Goal: Transaction & Acquisition: Download file/media

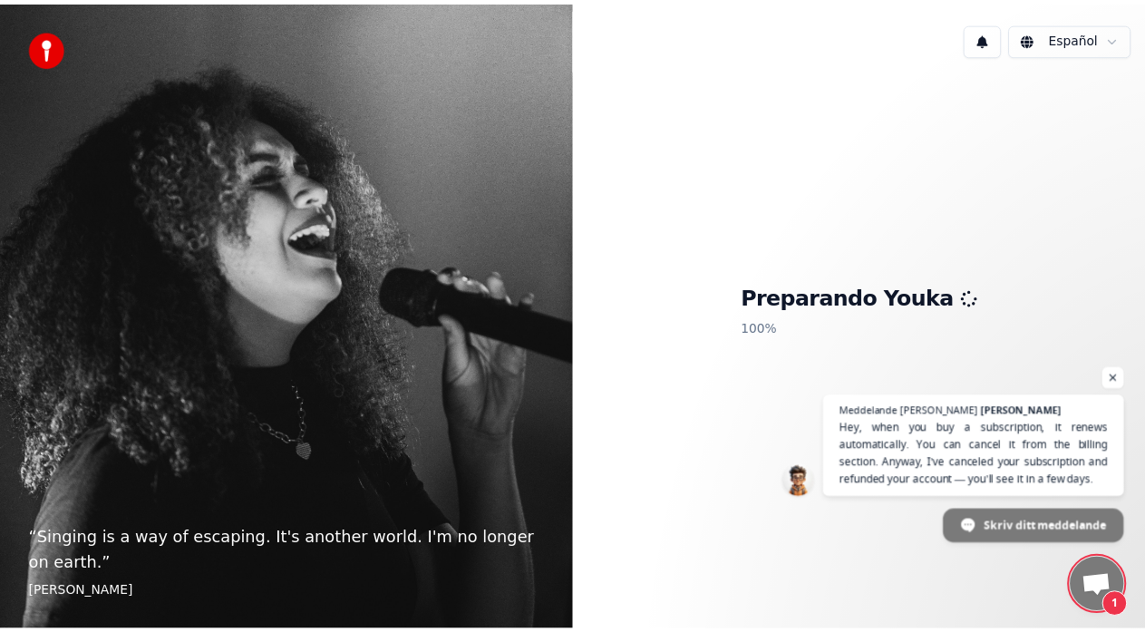
scroll to position [336, 0]
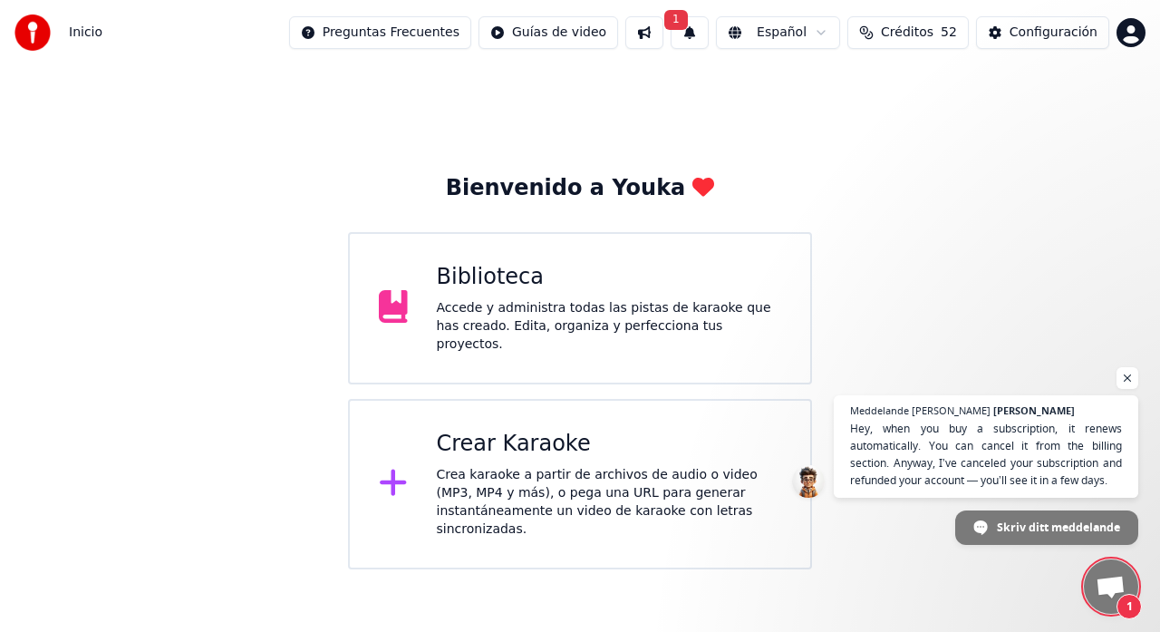
click at [908, 35] on span "Créditos" at bounding box center [907, 33] width 53 height 18
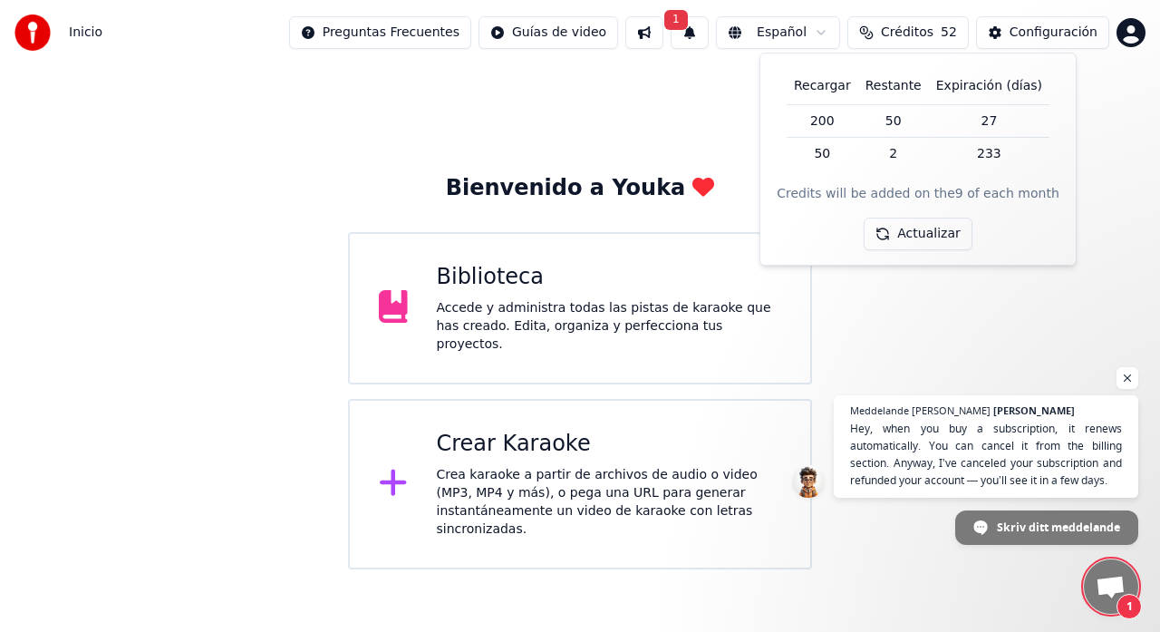
click at [924, 40] on span "Créditos" at bounding box center [907, 33] width 53 height 18
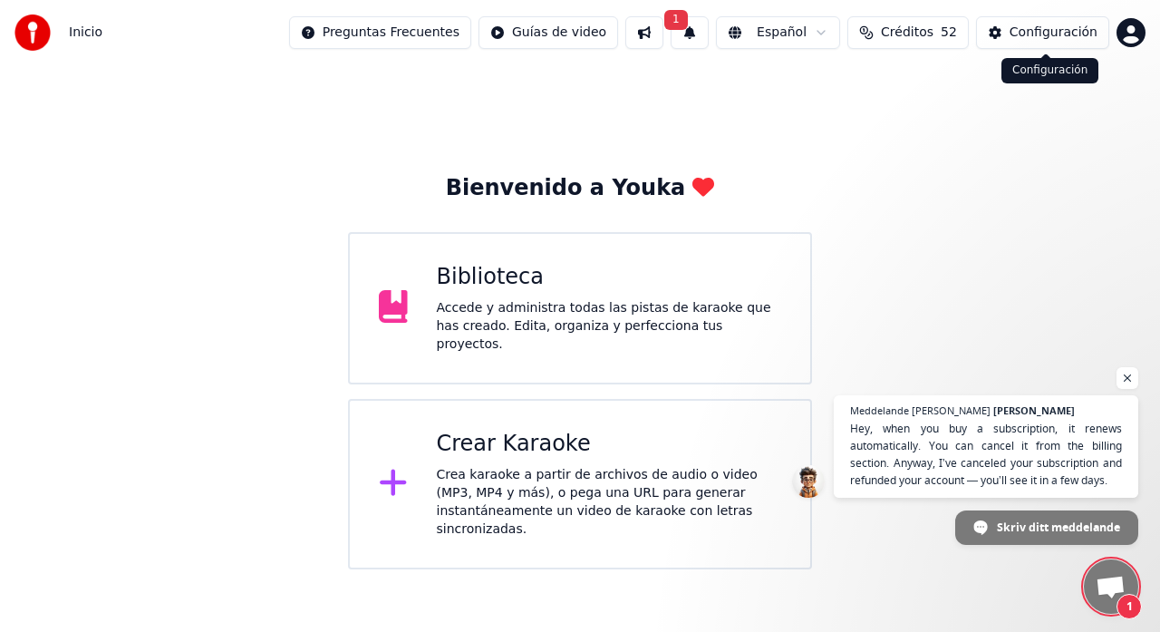
click at [1007, 40] on button "Configuración" at bounding box center [1042, 32] width 133 height 33
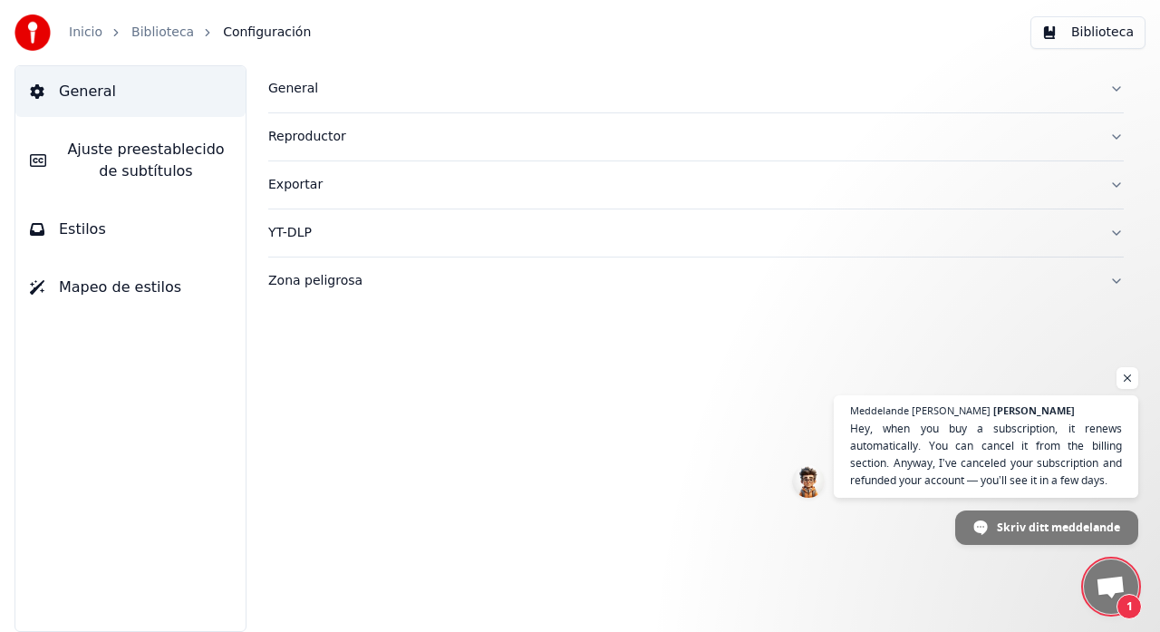
click at [169, 36] on link "Biblioteca" at bounding box center [162, 33] width 63 height 18
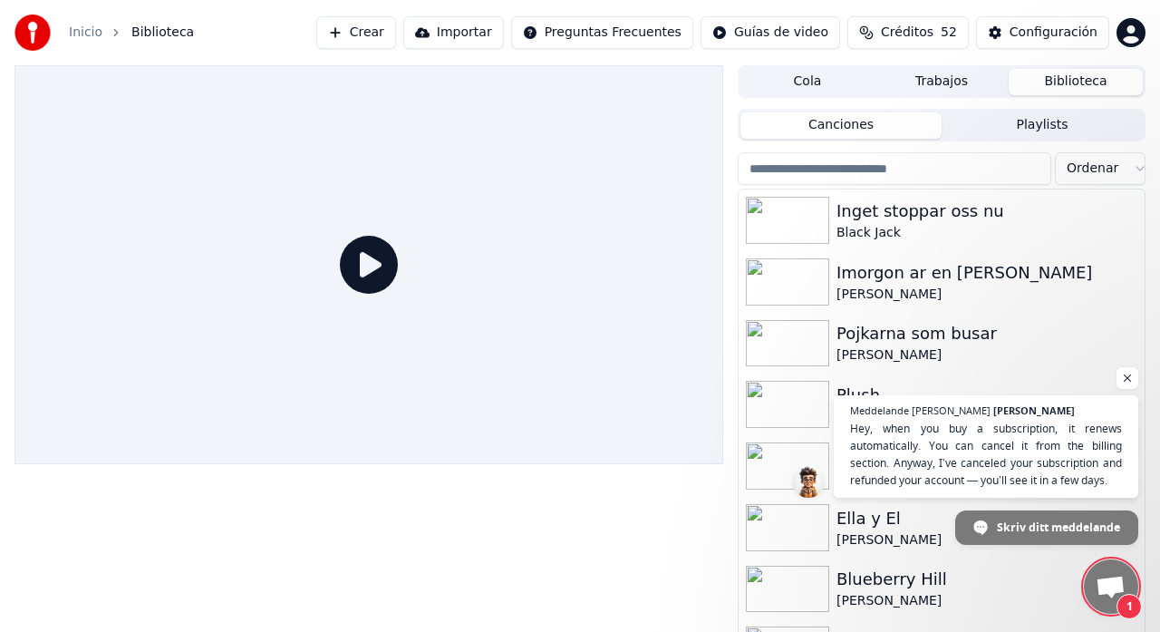
click at [1126, 36] on html "Inicio Biblioteca Crear Importar Preguntas Frecuentes Guías de video Créditos 5…" at bounding box center [580, 316] width 1160 height 632
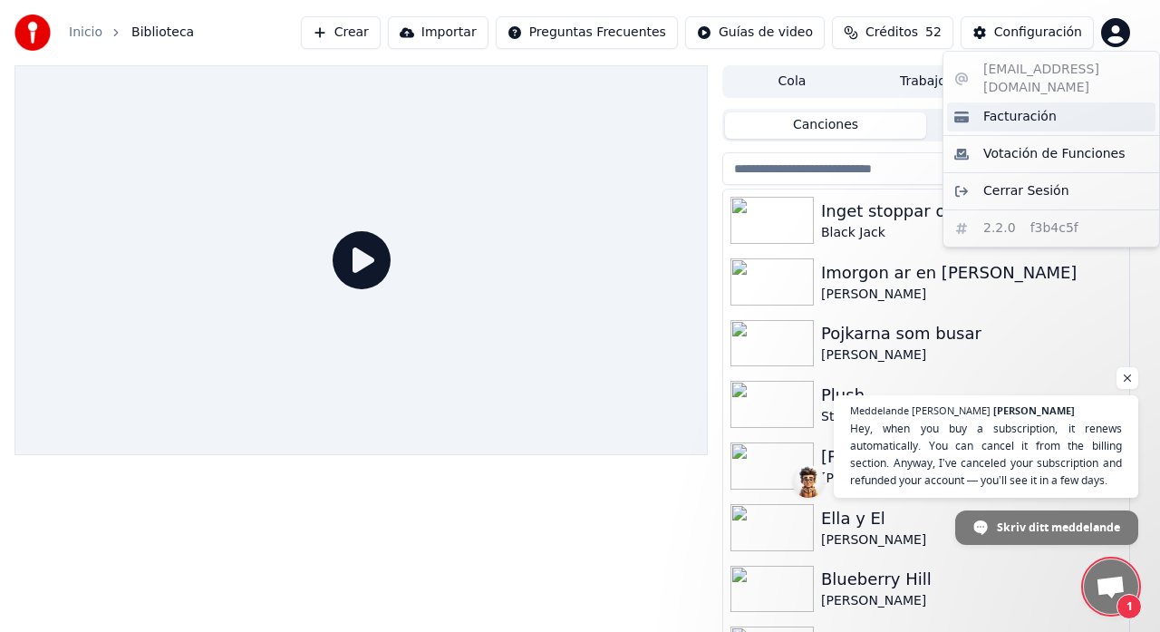
click at [1002, 108] on span "Facturación" at bounding box center [1019, 117] width 73 height 18
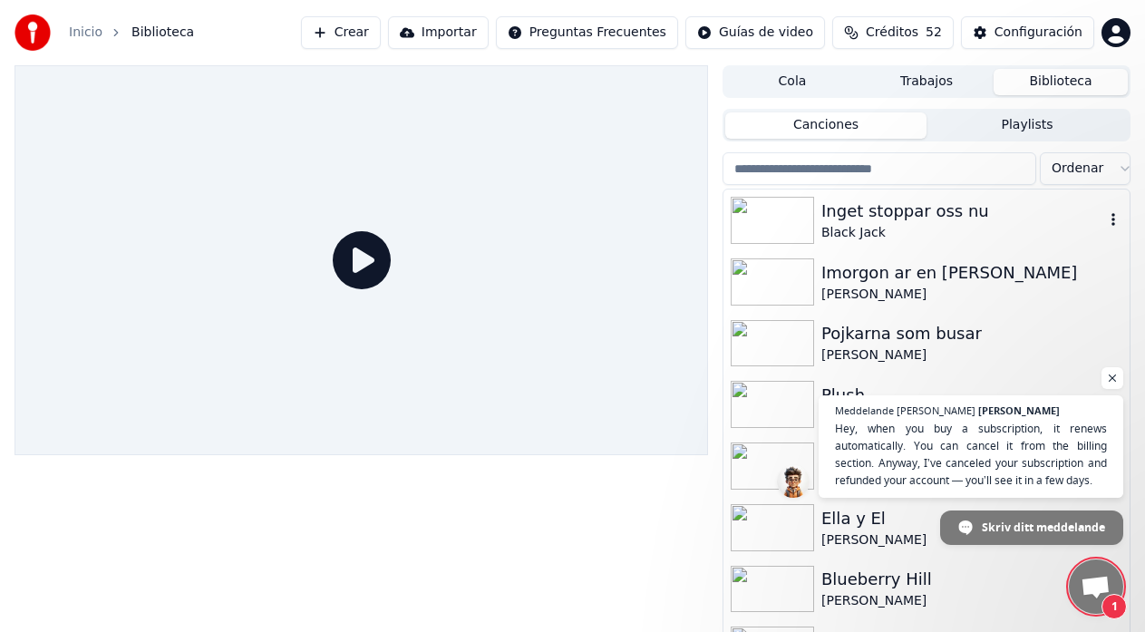
click at [893, 232] on div "Black Jack" at bounding box center [962, 233] width 283 height 18
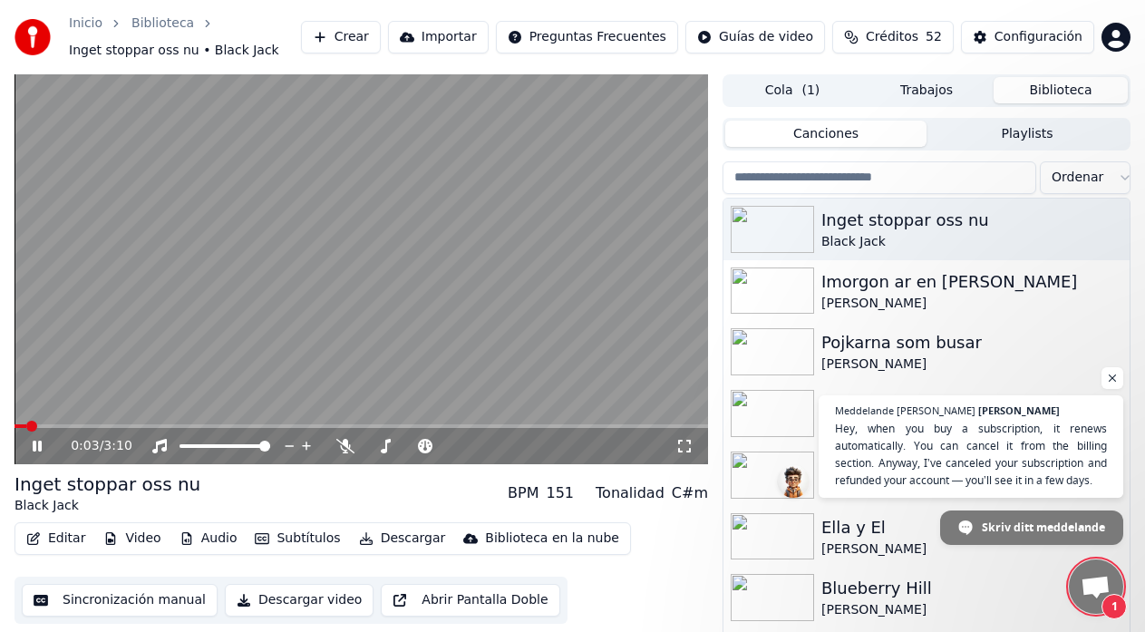
click at [476, 422] on video at bounding box center [360, 269] width 693 height 390
click at [493, 427] on span at bounding box center [360, 426] width 693 height 4
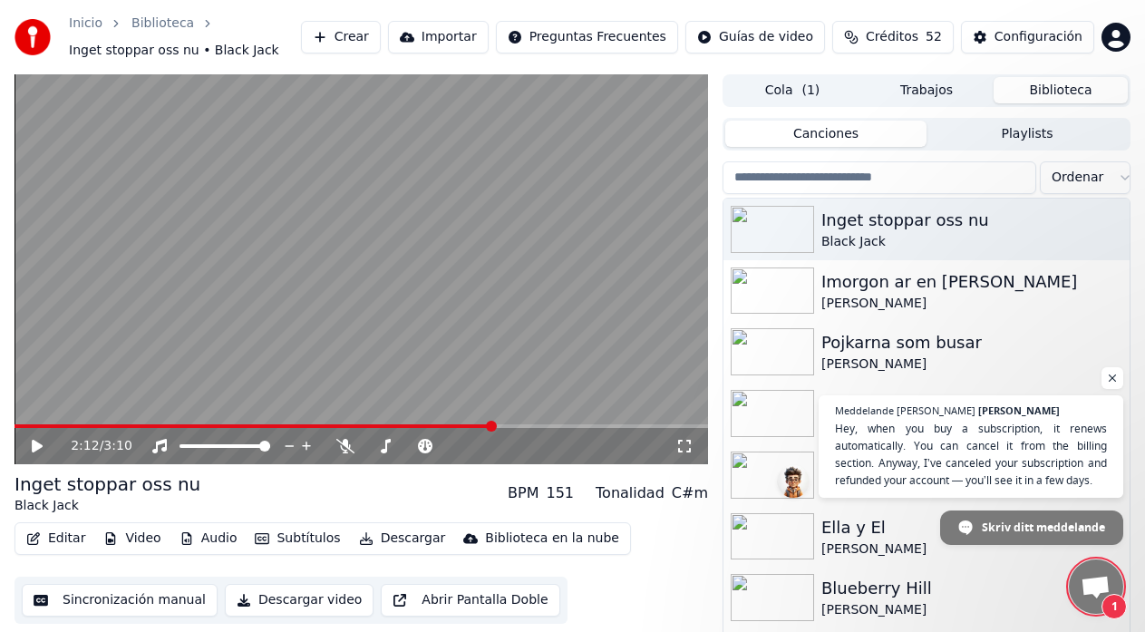
click at [484, 347] on video at bounding box center [360, 269] width 693 height 390
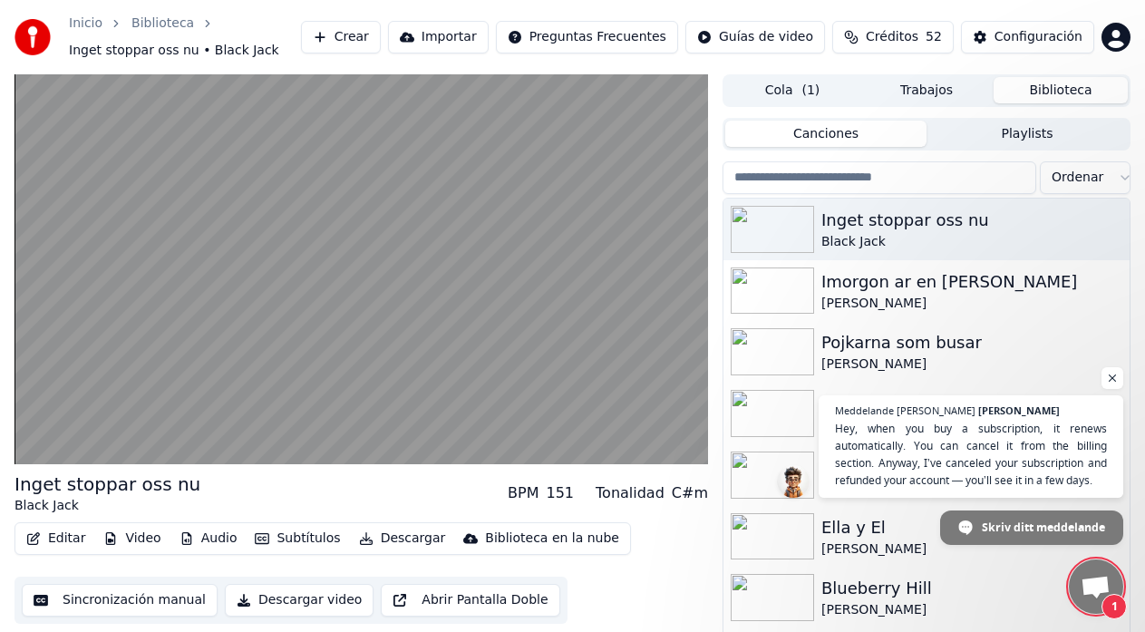
click at [1099, 592] on span "Öppna chatt" at bounding box center [1095, 587] width 30 height 25
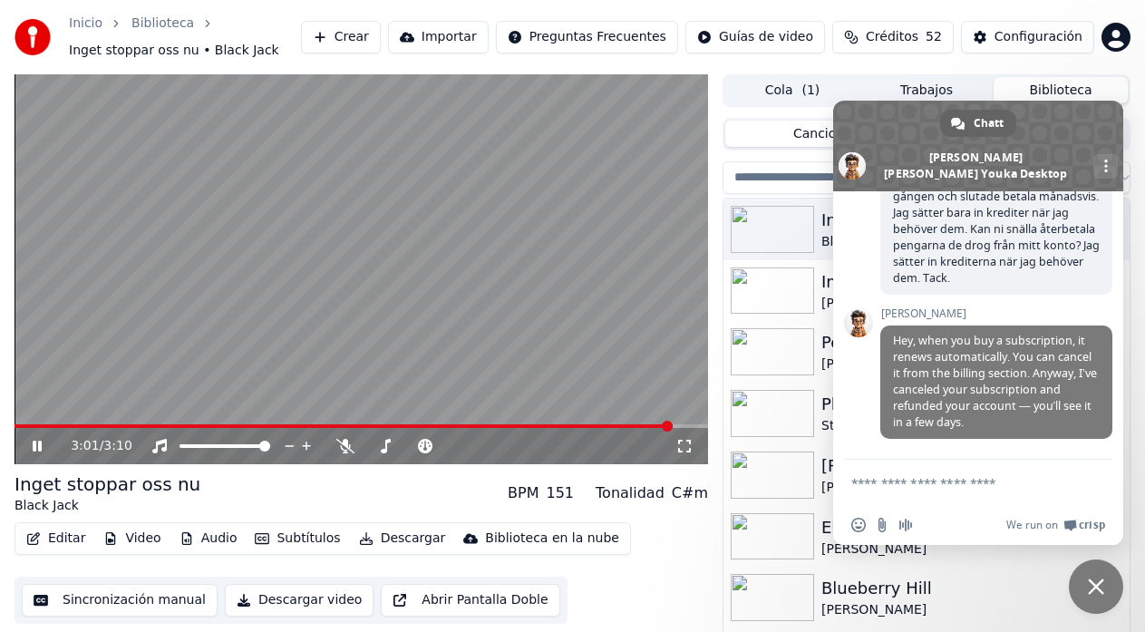
click at [615, 422] on video at bounding box center [360, 269] width 693 height 390
click at [612, 426] on span at bounding box center [343, 426] width 658 height 4
click at [599, 426] on span at bounding box center [306, 426] width 585 height 4
click at [589, 423] on span at bounding box center [584, 425] width 11 height 11
click at [500, 381] on video at bounding box center [360, 269] width 693 height 390
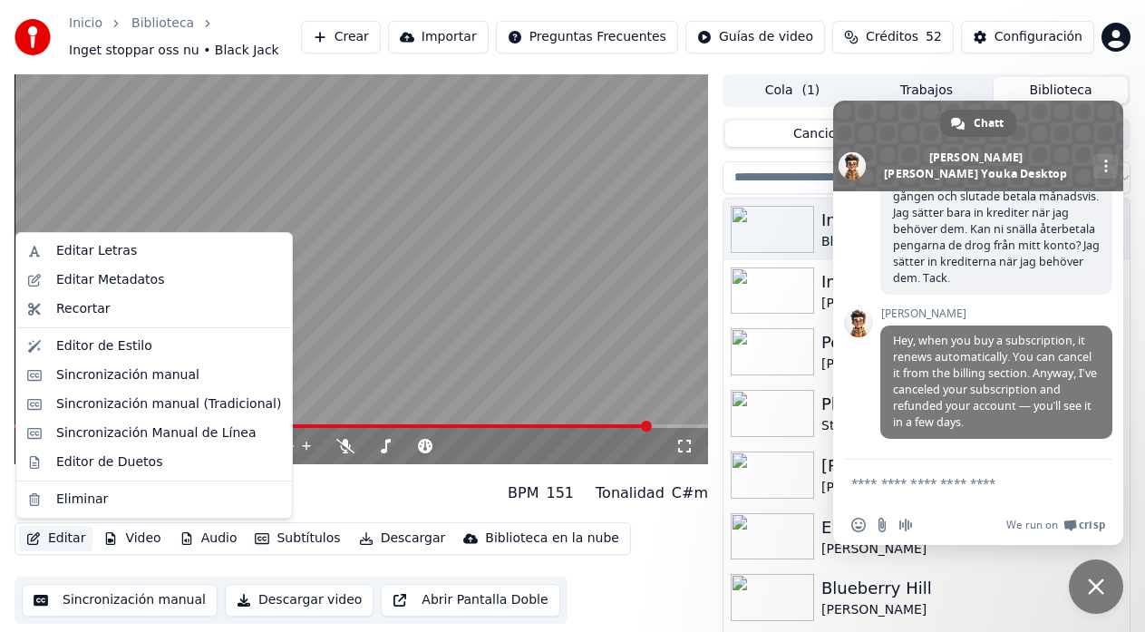
click at [59, 543] on button "Editar" at bounding box center [55, 538] width 73 height 25
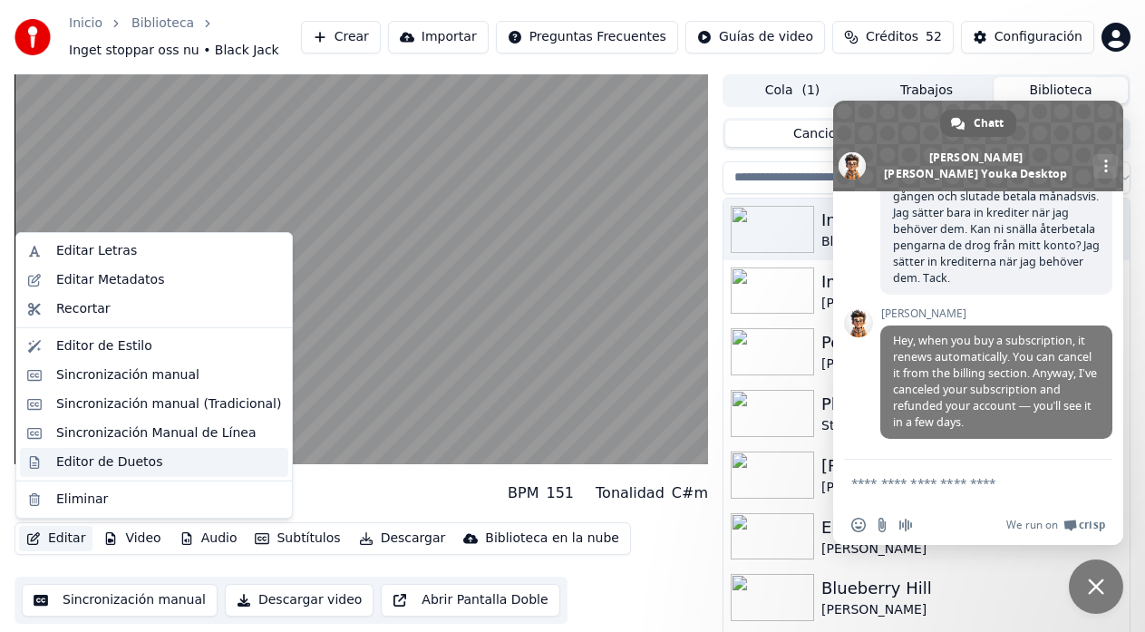
click at [69, 467] on div "Editor de Duetos" at bounding box center [109, 462] width 106 height 18
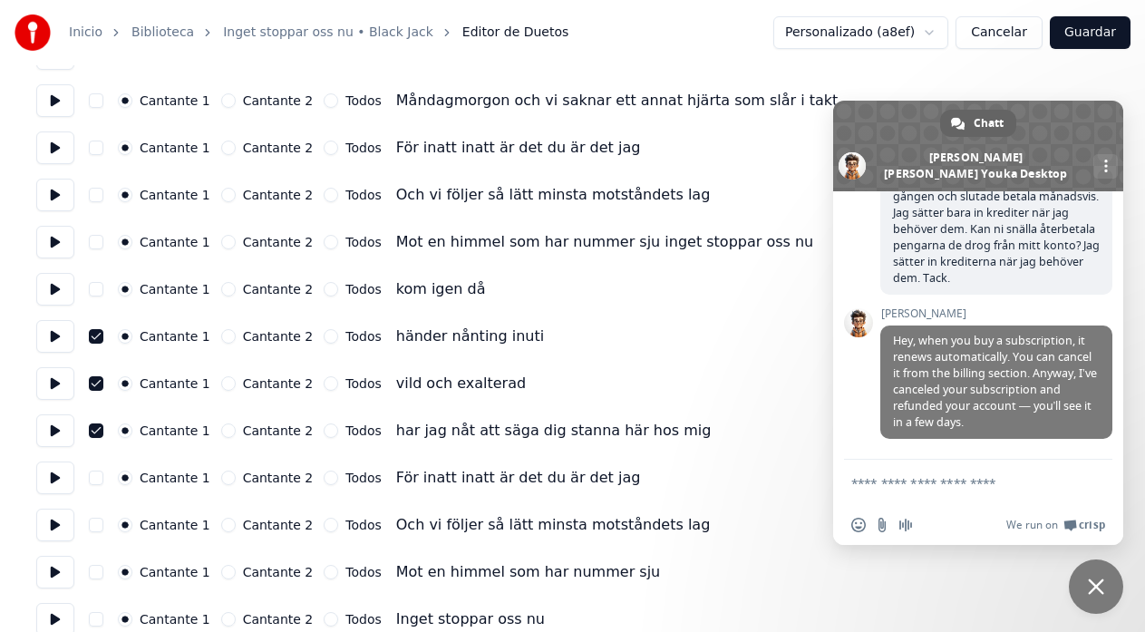
scroll to position [1027, 0]
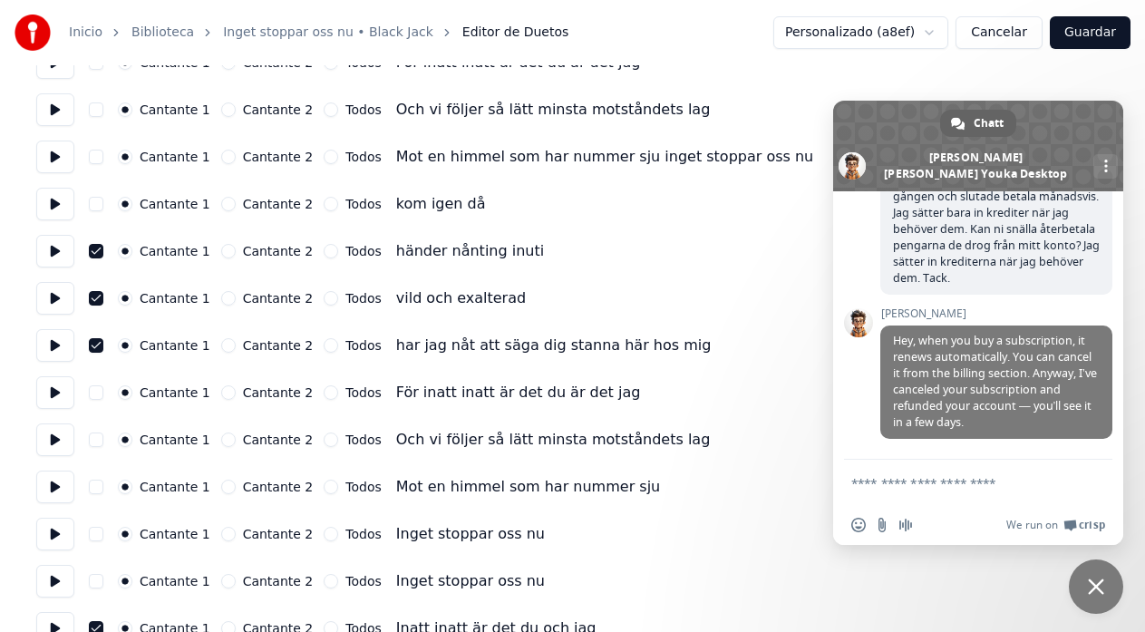
click at [61, 211] on button at bounding box center [55, 204] width 38 height 33
click at [53, 256] on button at bounding box center [55, 251] width 38 height 33
click at [94, 251] on button "button" at bounding box center [96, 251] width 14 height 14
click at [102, 293] on button "button" at bounding box center [96, 298] width 14 height 14
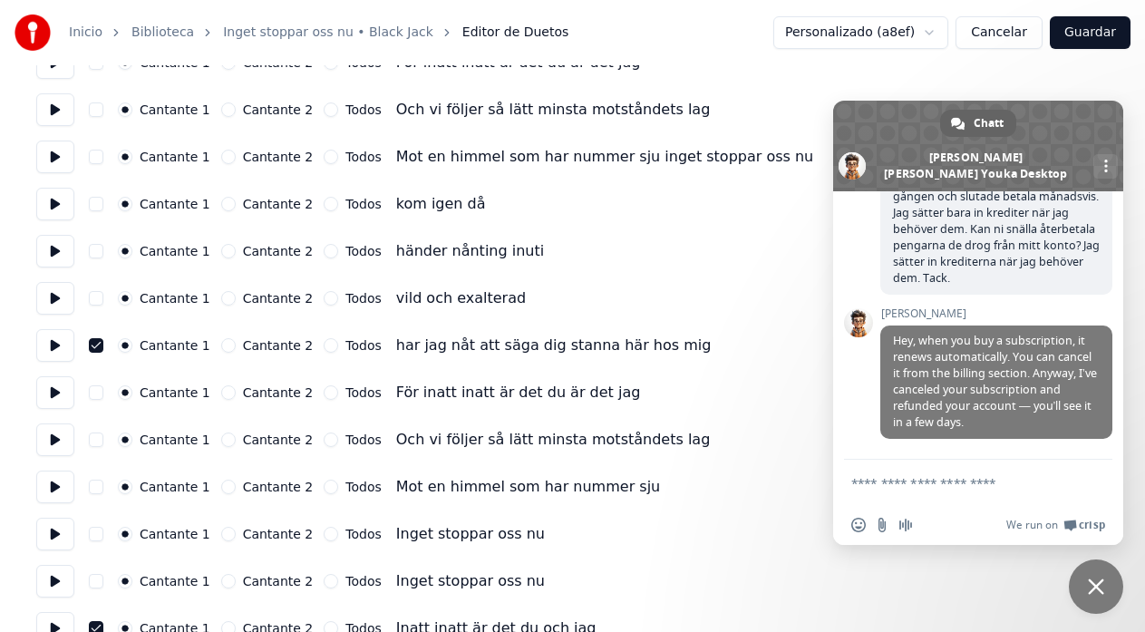
click at [98, 341] on div "Cantante 1 Cantante 2 Todos har jag nåt att säga dig stanna här hos mig" at bounding box center [572, 345] width 1072 height 33
click at [97, 344] on button "button" at bounding box center [96, 345] width 14 height 14
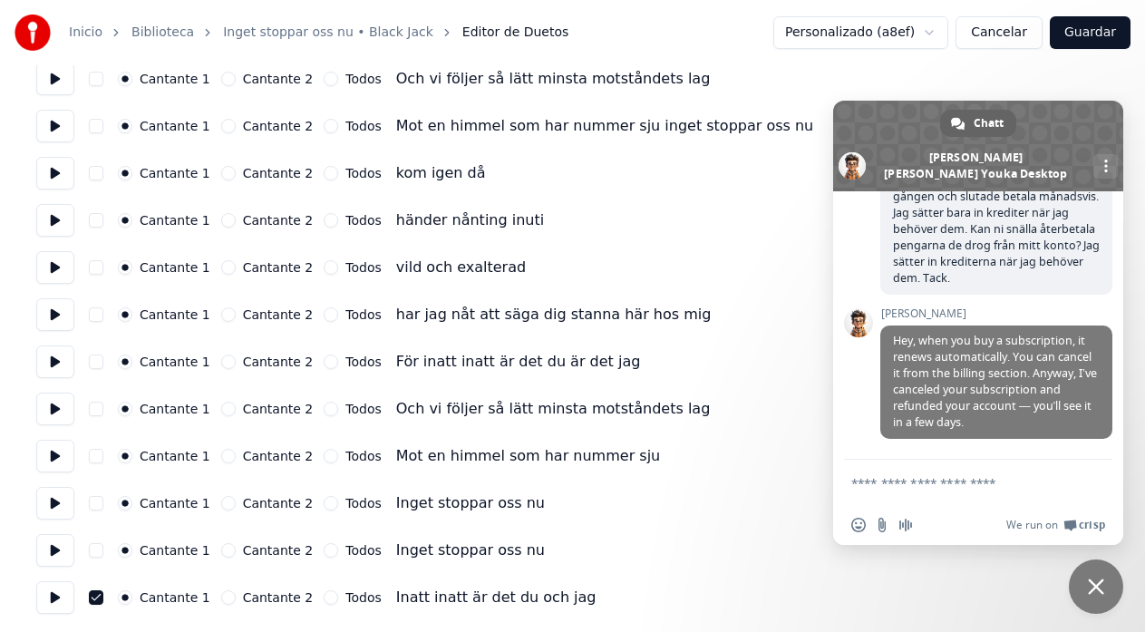
click at [97, 603] on button "button" at bounding box center [96, 597] width 14 height 14
click at [1107, 36] on button "Guardar" at bounding box center [1089, 32] width 81 height 33
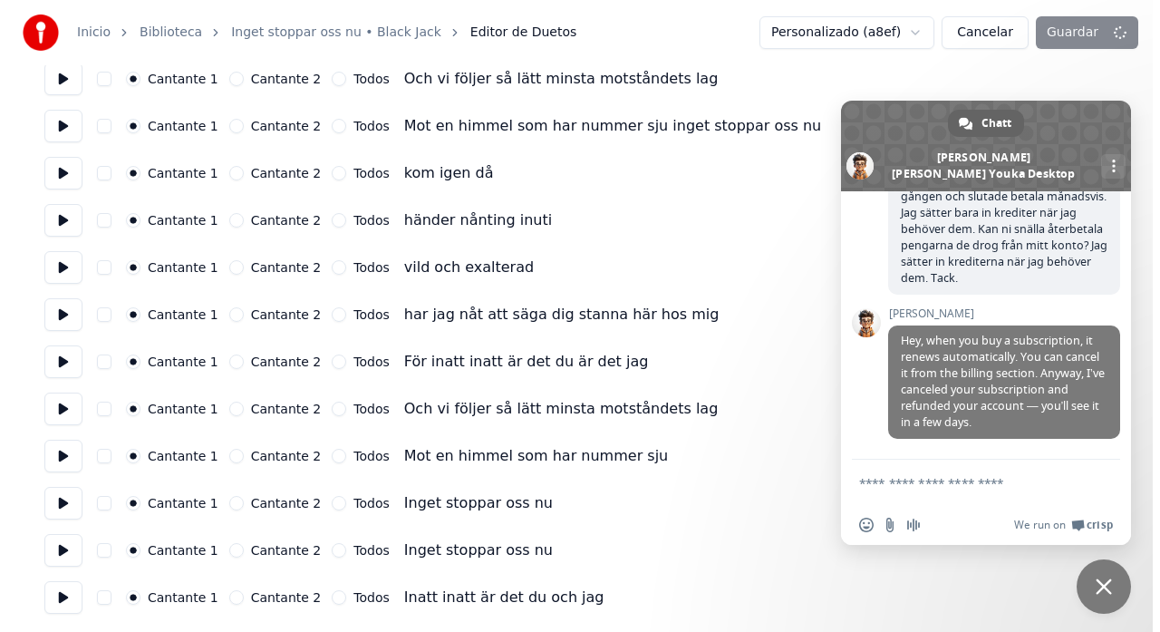
scroll to position [40, 0]
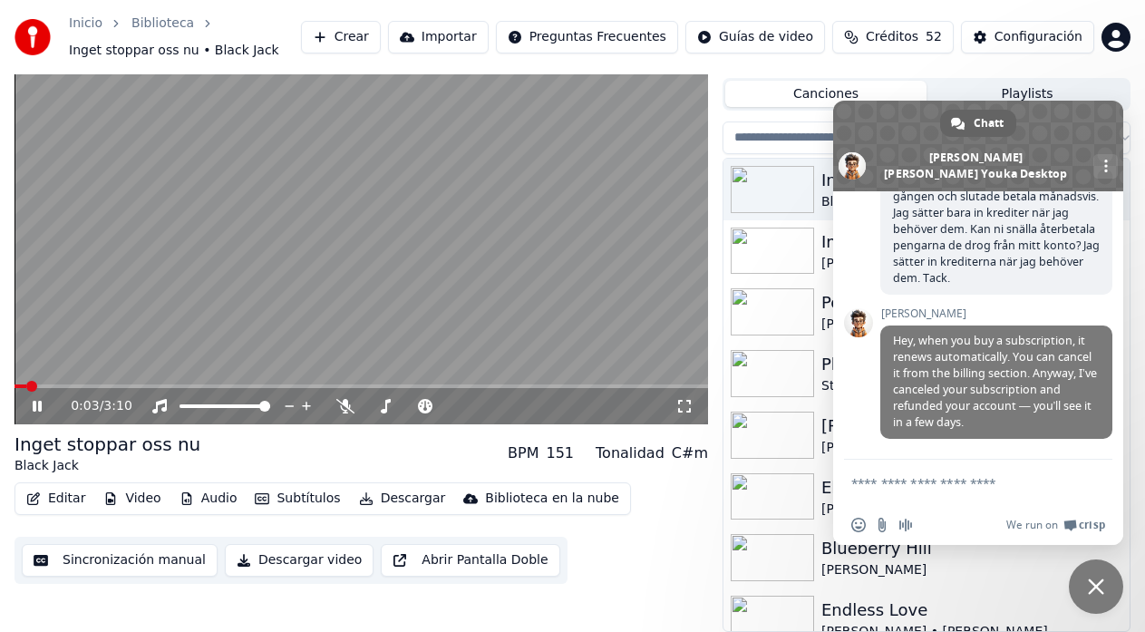
click at [563, 383] on video at bounding box center [360, 229] width 693 height 390
click at [555, 394] on div "0:03 / 3:10" at bounding box center [360, 406] width 693 height 36
click at [555, 396] on div "0:03 / 3:10" at bounding box center [360, 406] width 693 height 36
click at [559, 402] on div "0:03 / 3:10" at bounding box center [373, 406] width 604 height 18
drag, startPoint x: 554, startPoint y: 390, endPoint x: 569, endPoint y: 385, distance: 16.1
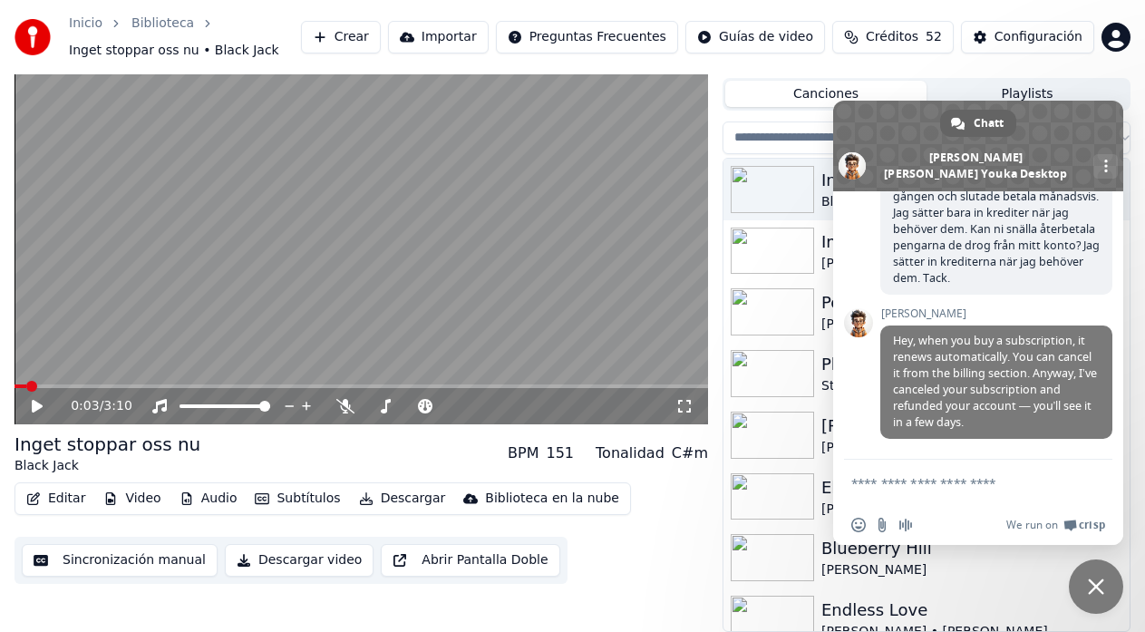
click at [567, 387] on div "0:03 / 3:10" at bounding box center [360, 404] width 693 height 40
click at [570, 384] on span at bounding box center [360, 386] width 693 height 4
click at [35, 408] on icon at bounding box center [37, 406] width 11 height 13
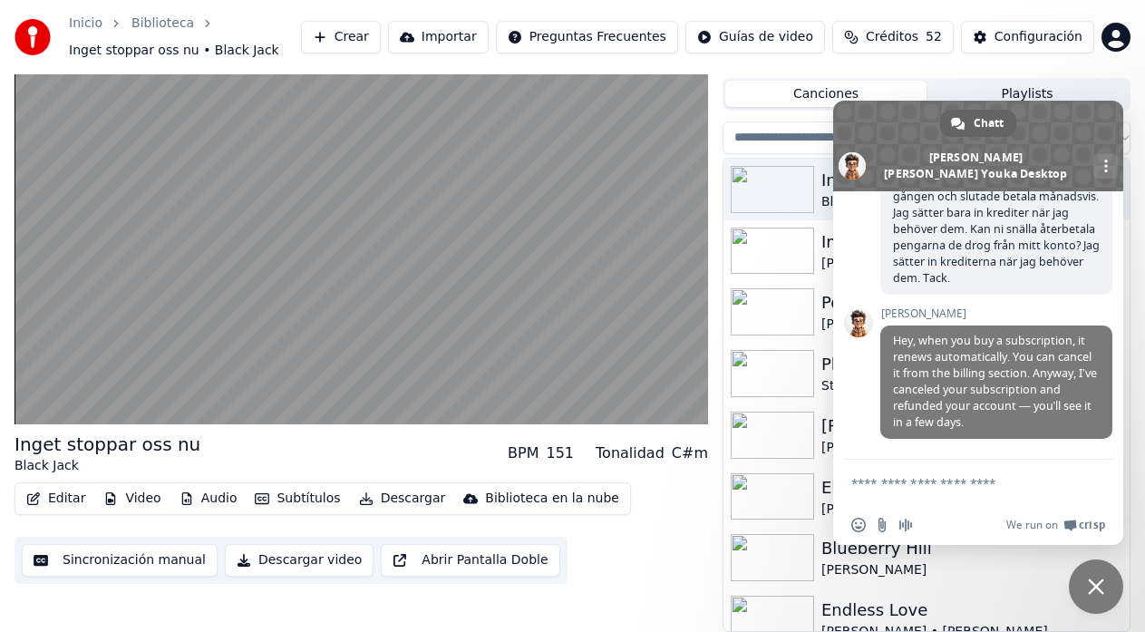
click at [1108, 580] on span "Stäng chatt" at bounding box center [1095, 586] width 54 height 54
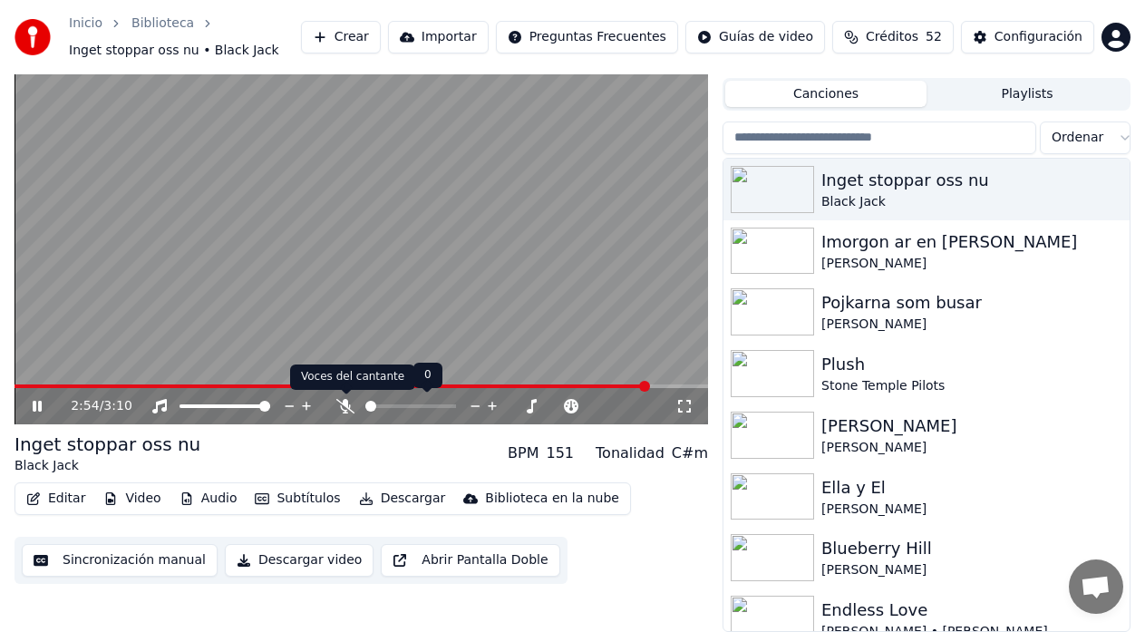
click at [343, 405] on icon at bounding box center [345, 406] width 18 height 14
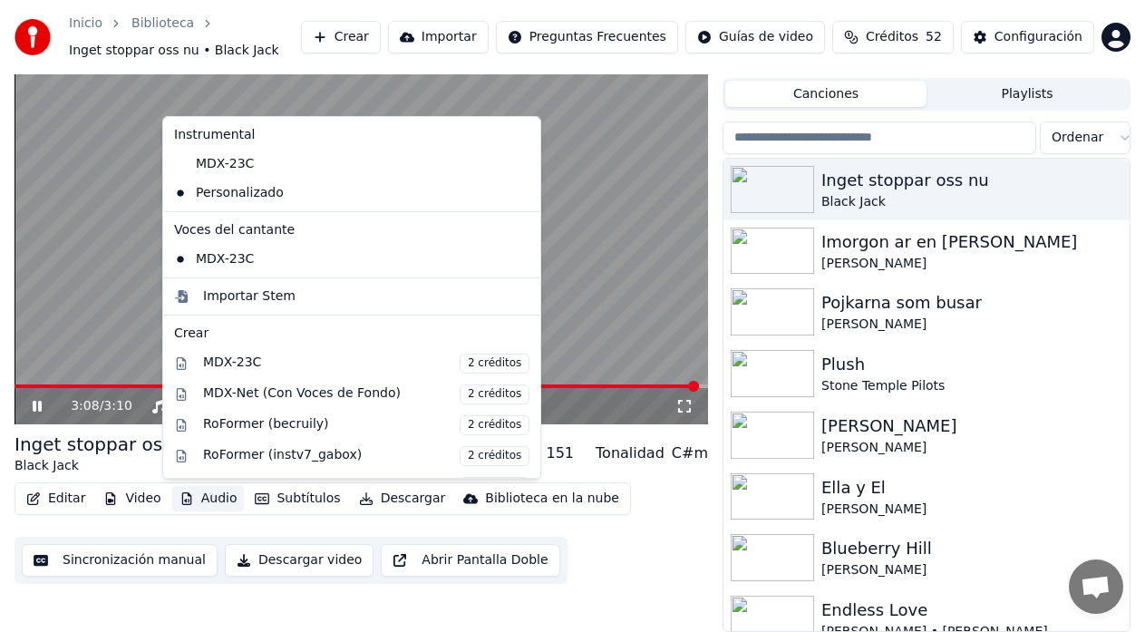
click at [210, 502] on button "Audio" at bounding box center [208, 498] width 72 height 25
click at [246, 186] on div "Personalizado" at bounding box center [338, 193] width 343 height 29
click at [196, 497] on button "Audio" at bounding box center [208, 498] width 72 height 25
click at [517, 191] on icon at bounding box center [527, 193] width 20 height 14
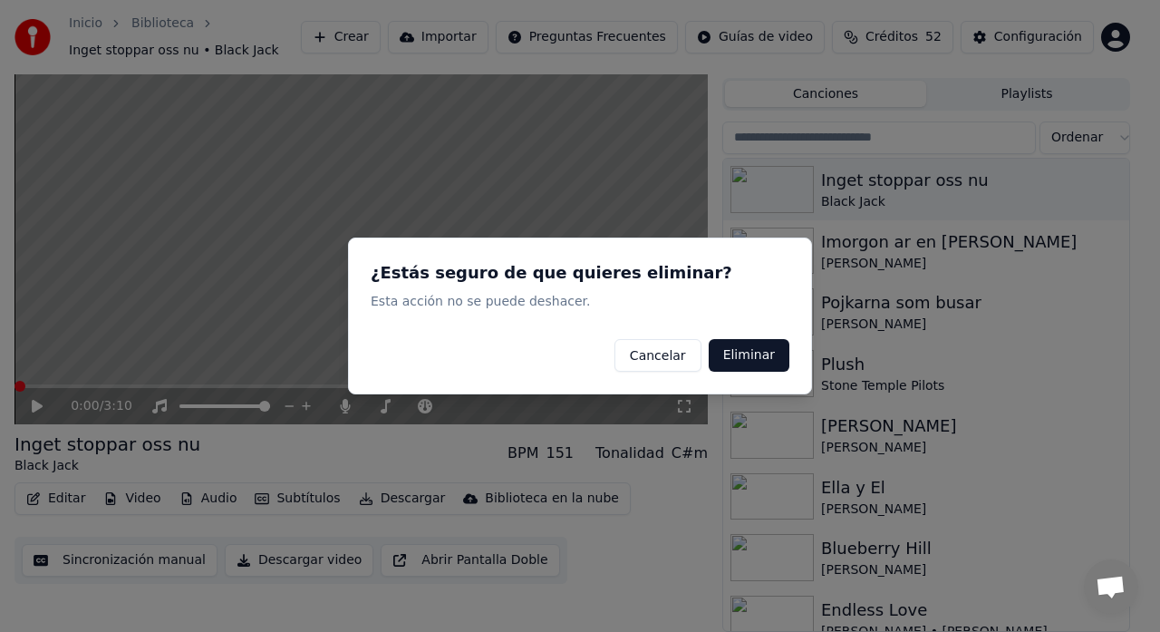
click at [744, 348] on button "Eliminar" at bounding box center [749, 355] width 81 height 33
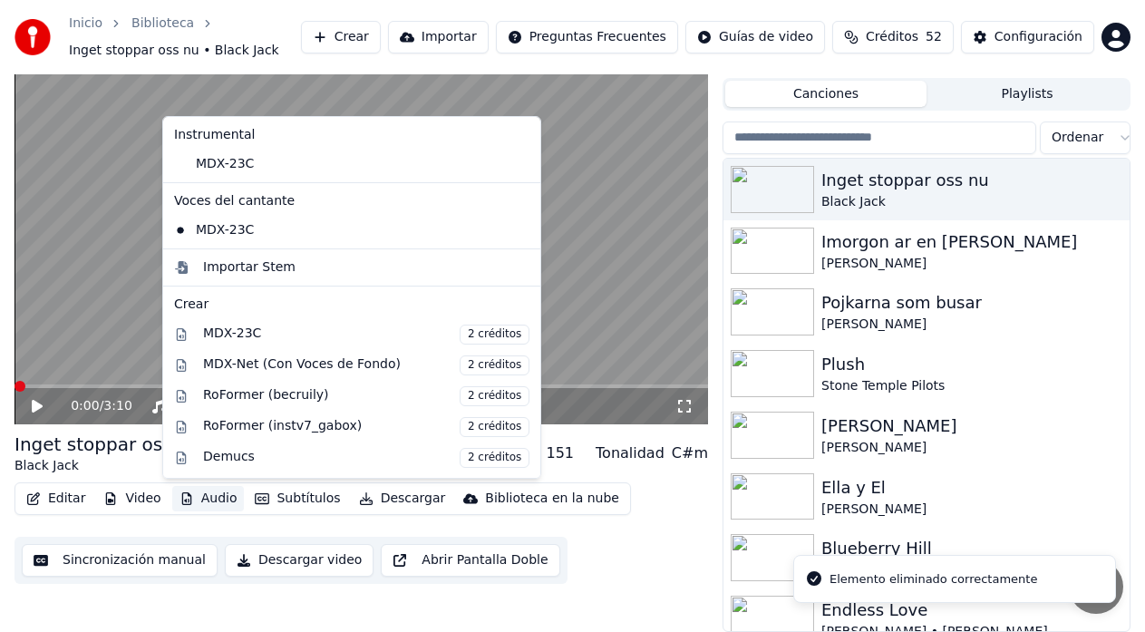
click at [208, 507] on button "Audio" at bounding box center [208, 498] width 72 height 25
click at [222, 173] on div "MDX-23C" at bounding box center [338, 164] width 343 height 29
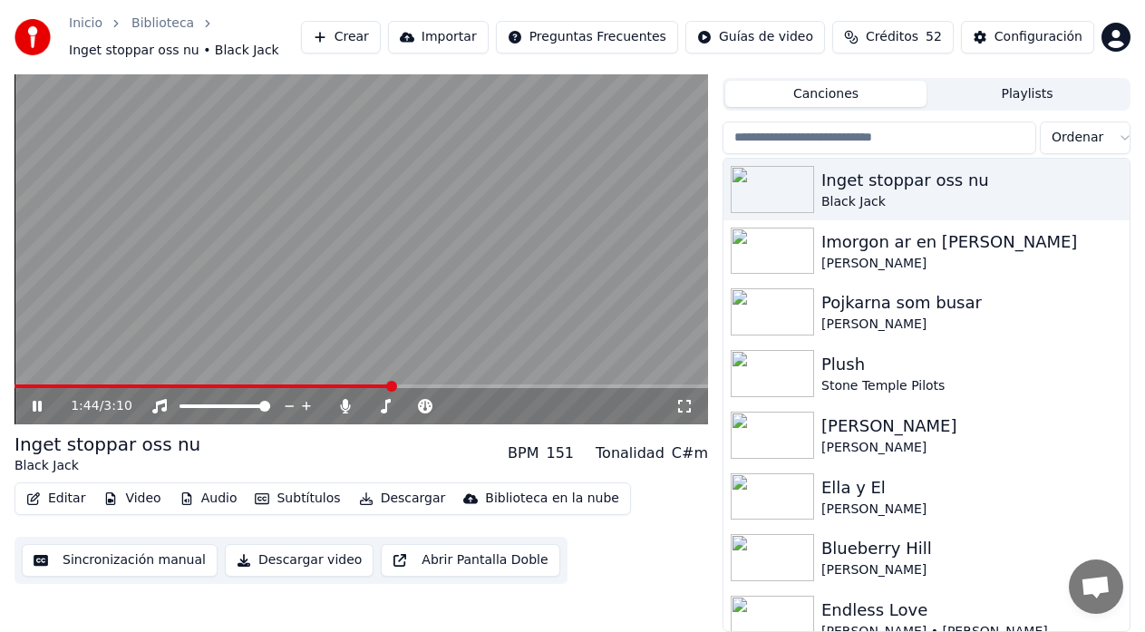
click at [392, 389] on span at bounding box center [391, 386] width 11 height 11
click at [582, 324] on video at bounding box center [360, 229] width 693 height 390
click at [580, 327] on video at bounding box center [360, 229] width 693 height 390
click at [540, 384] on span at bounding box center [277, 386] width 527 height 4
click at [525, 386] on span at bounding box center [277, 386] width 527 height 4
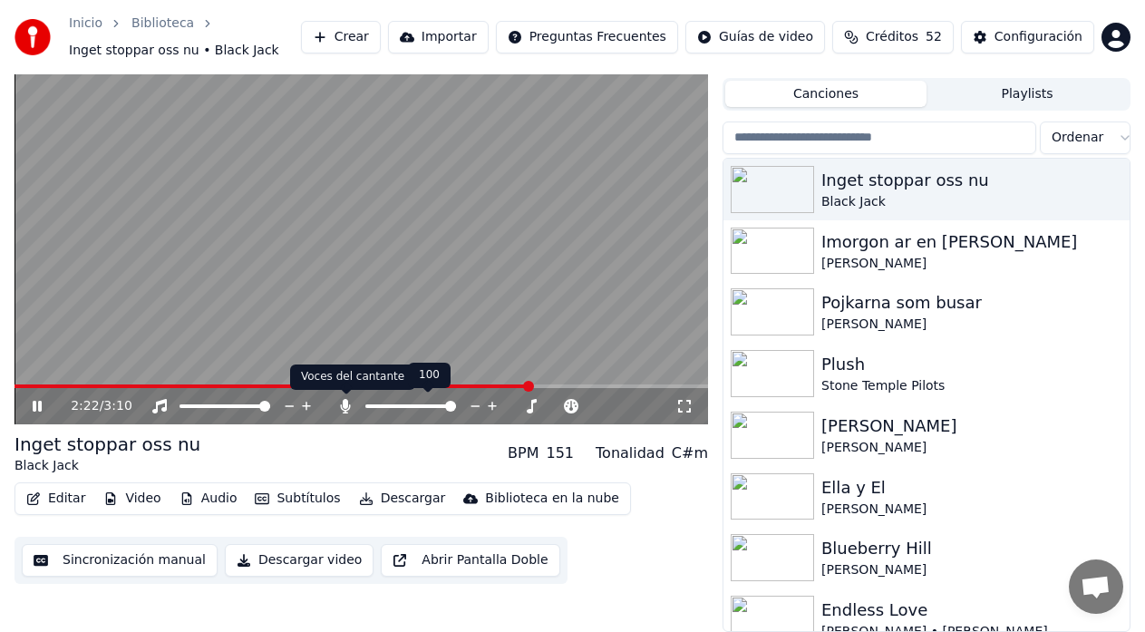
click at [340, 403] on icon at bounding box center [345, 406] width 18 height 14
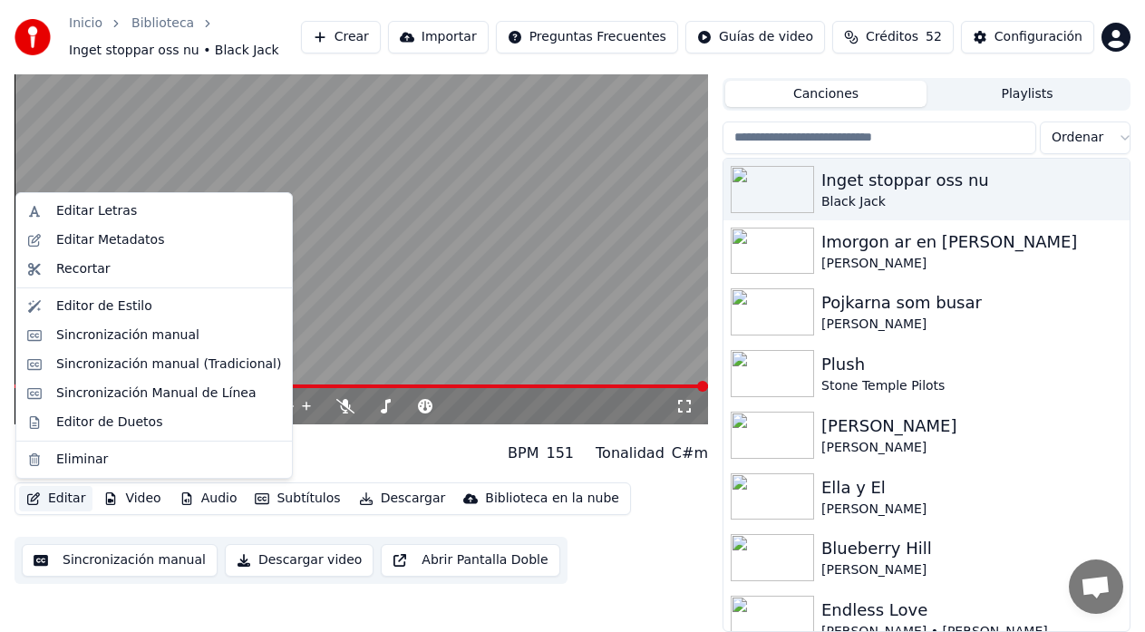
click at [70, 499] on button "Editar" at bounding box center [55, 498] width 73 height 25
click at [87, 210] on div "Editar Letras" at bounding box center [96, 211] width 81 height 18
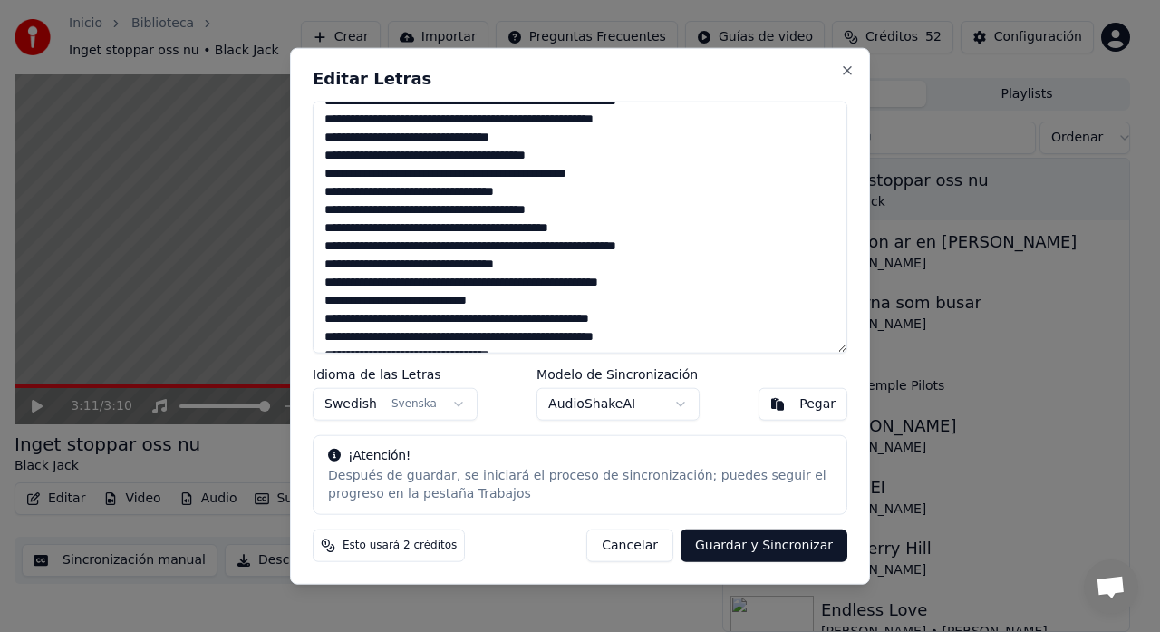
scroll to position [325, 0]
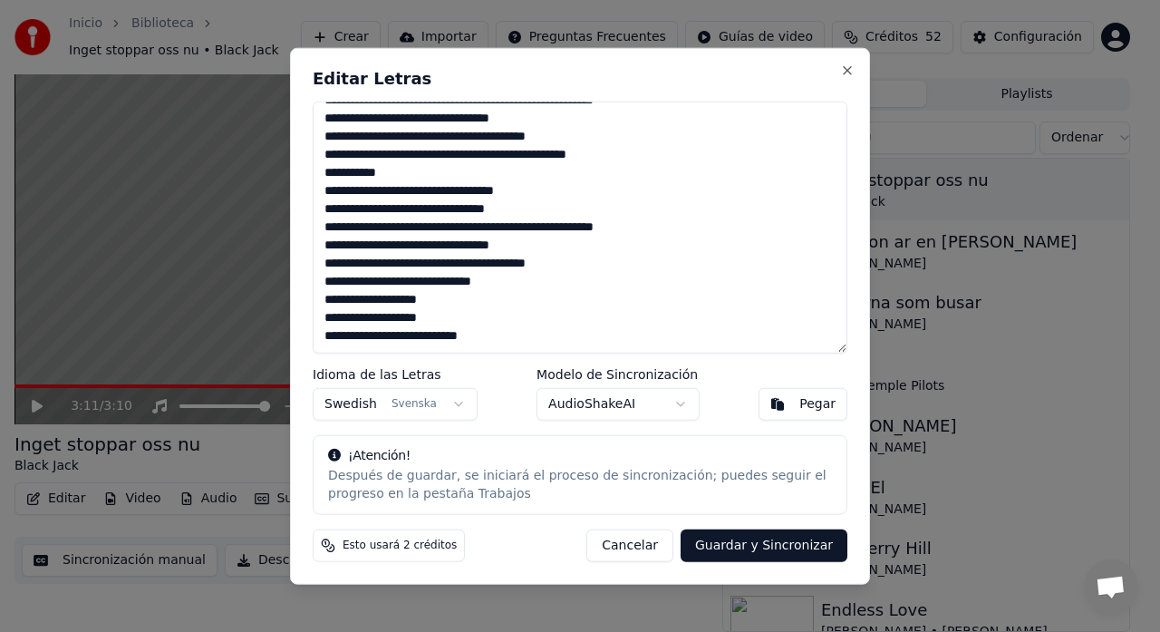
click at [738, 547] on button "Guardar y Sincronizar" at bounding box center [764, 545] width 167 height 33
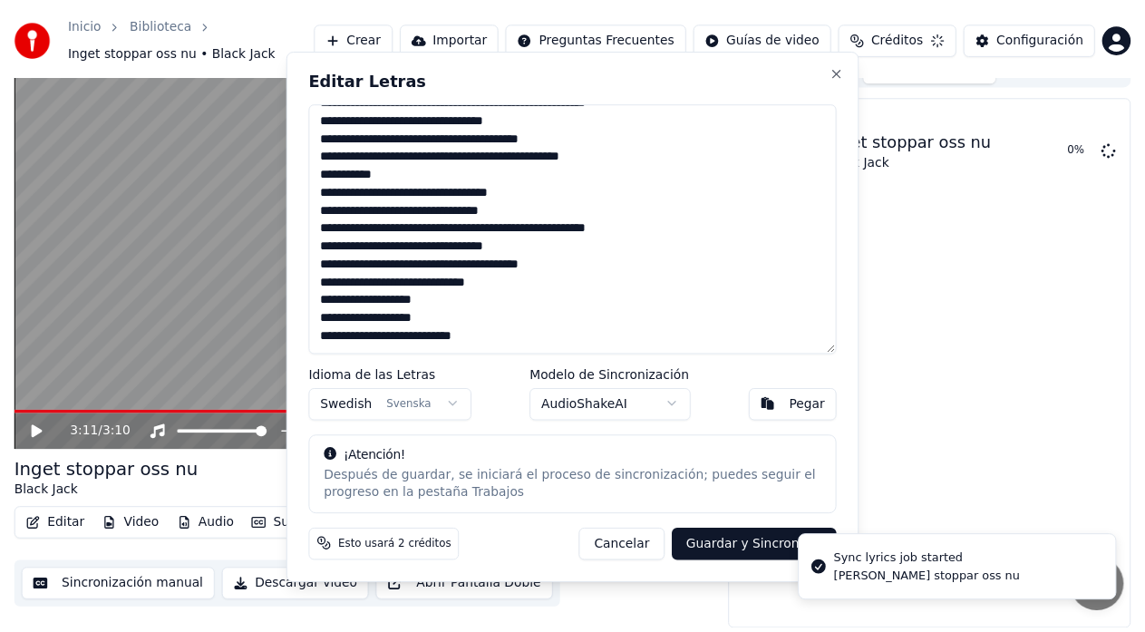
scroll to position [23, 0]
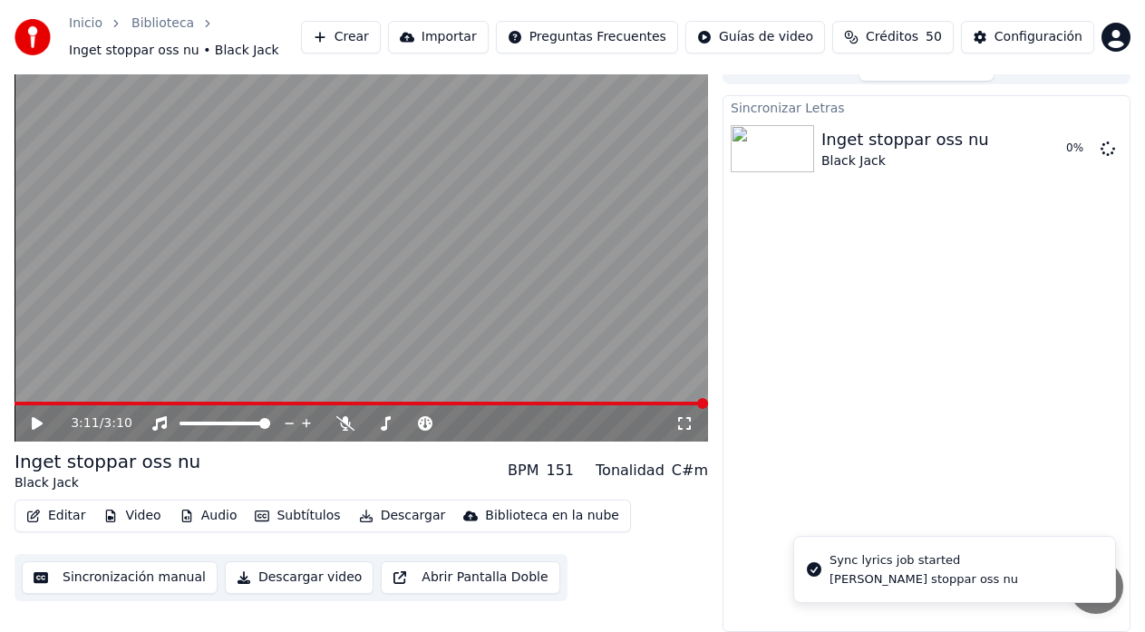
click at [125, 577] on button "Sincronización manual" at bounding box center [120, 577] width 196 height 33
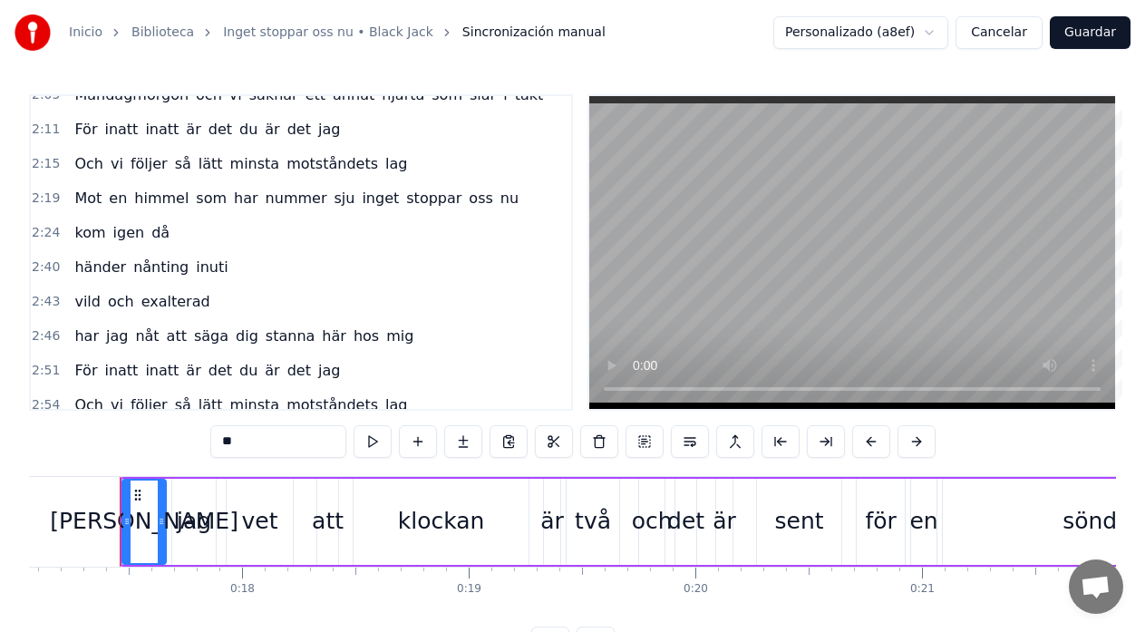
scroll to position [597, 0]
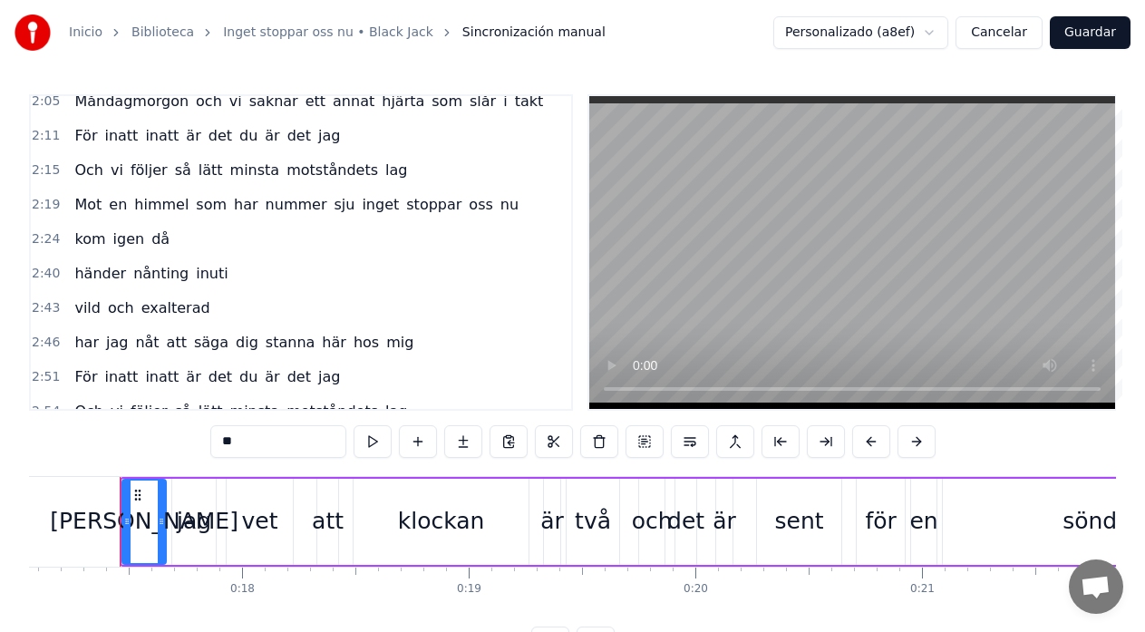
click at [1013, 34] on button "Cancelar" at bounding box center [998, 32] width 87 height 33
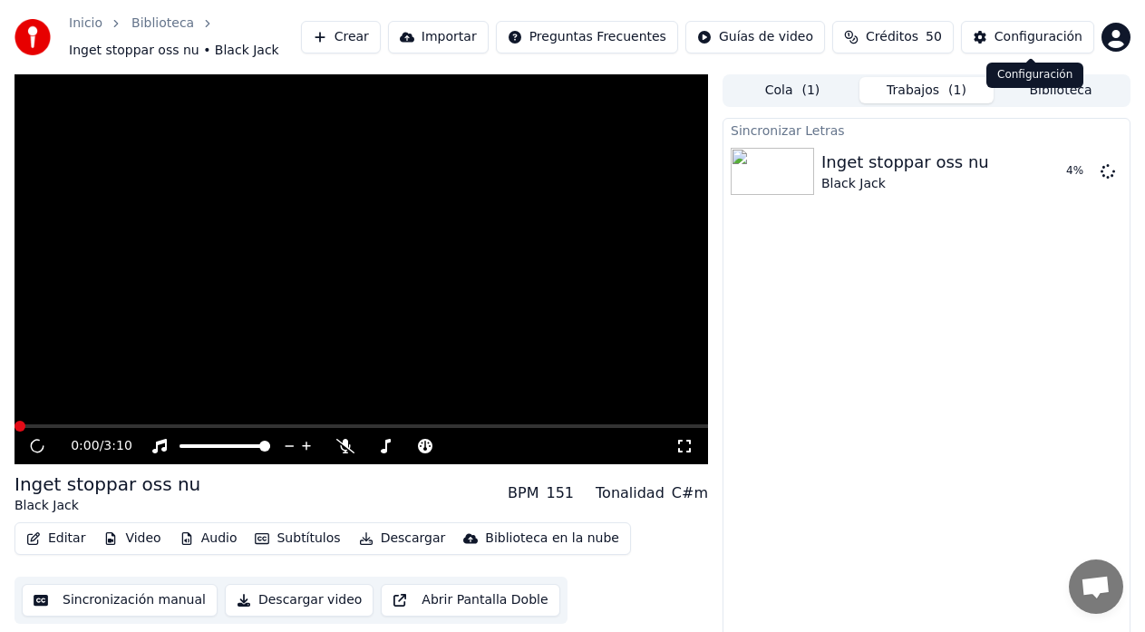
scroll to position [23, 0]
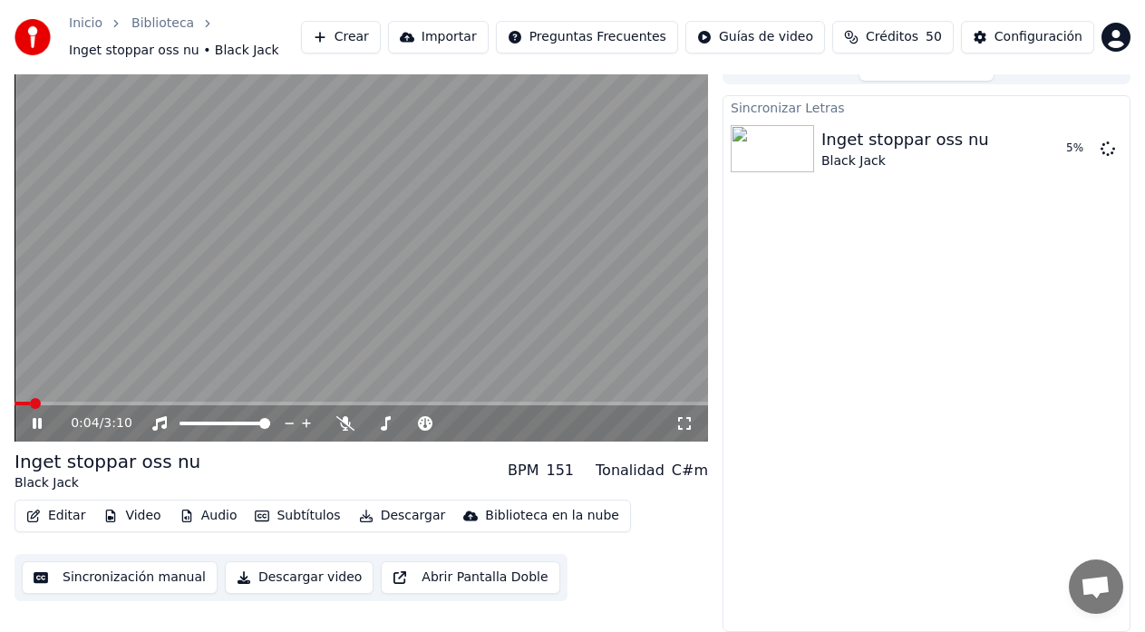
click at [45, 422] on icon at bounding box center [50, 423] width 42 height 14
click at [146, 582] on button "Sincronización manual" at bounding box center [120, 577] width 196 height 33
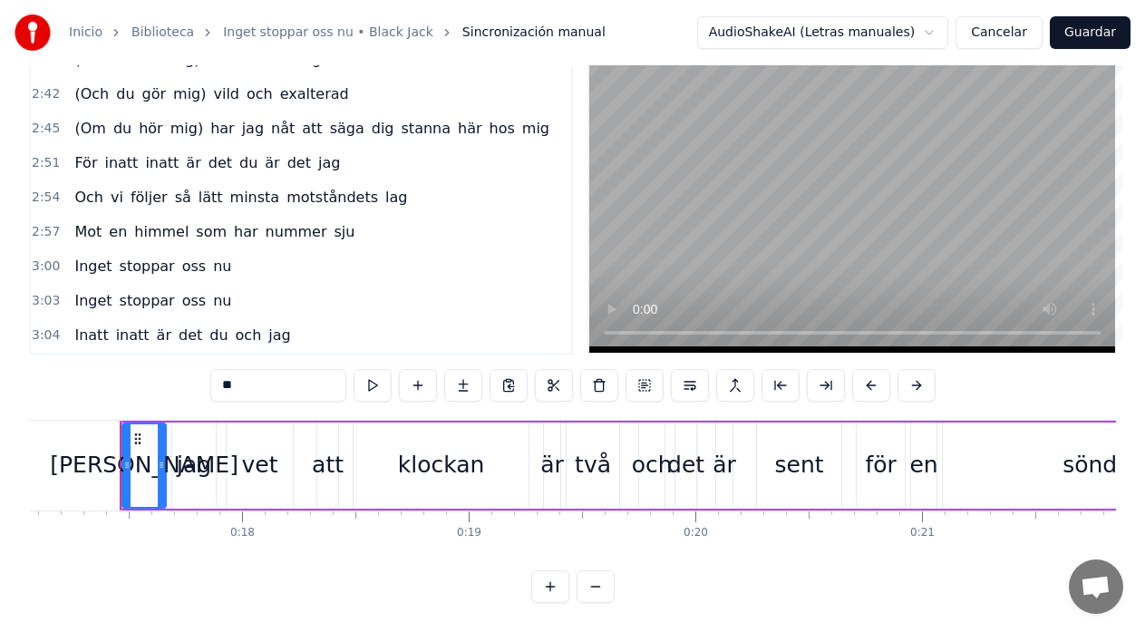
scroll to position [72, 0]
click at [1103, 34] on button "Guardar" at bounding box center [1089, 32] width 81 height 33
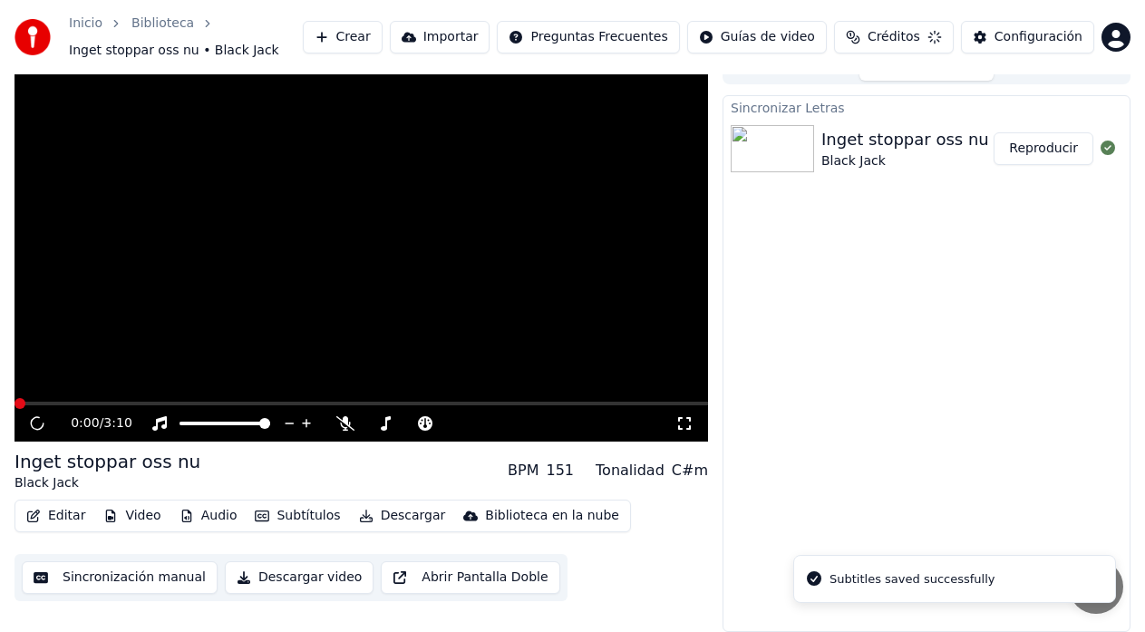
scroll to position [23, 0]
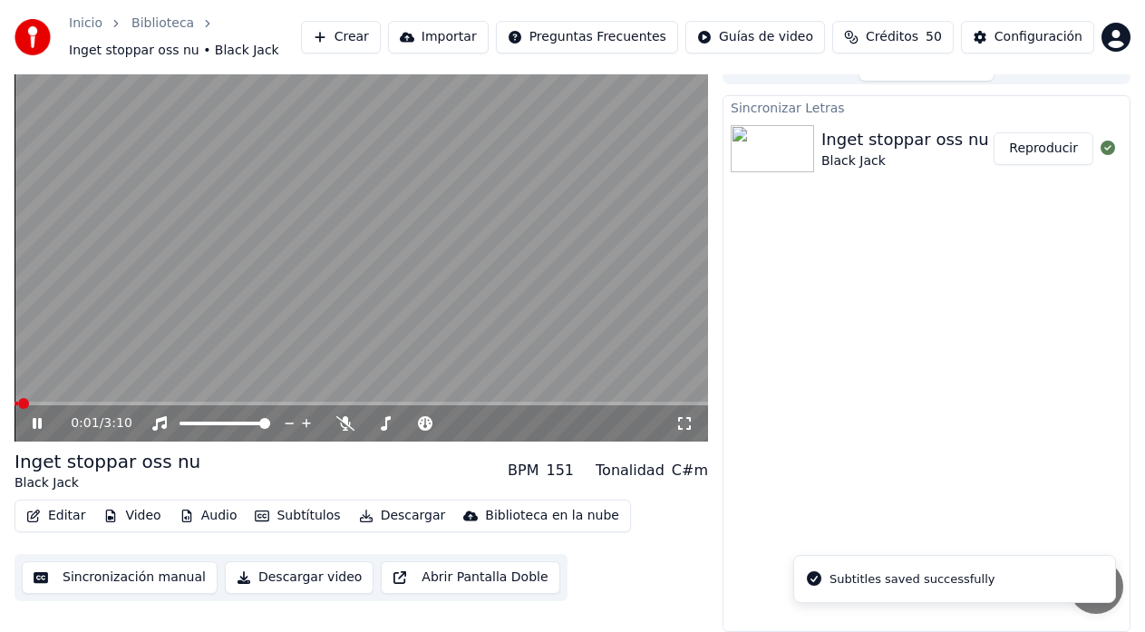
click at [36, 426] on icon at bounding box center [37, 423] width 9 height 11
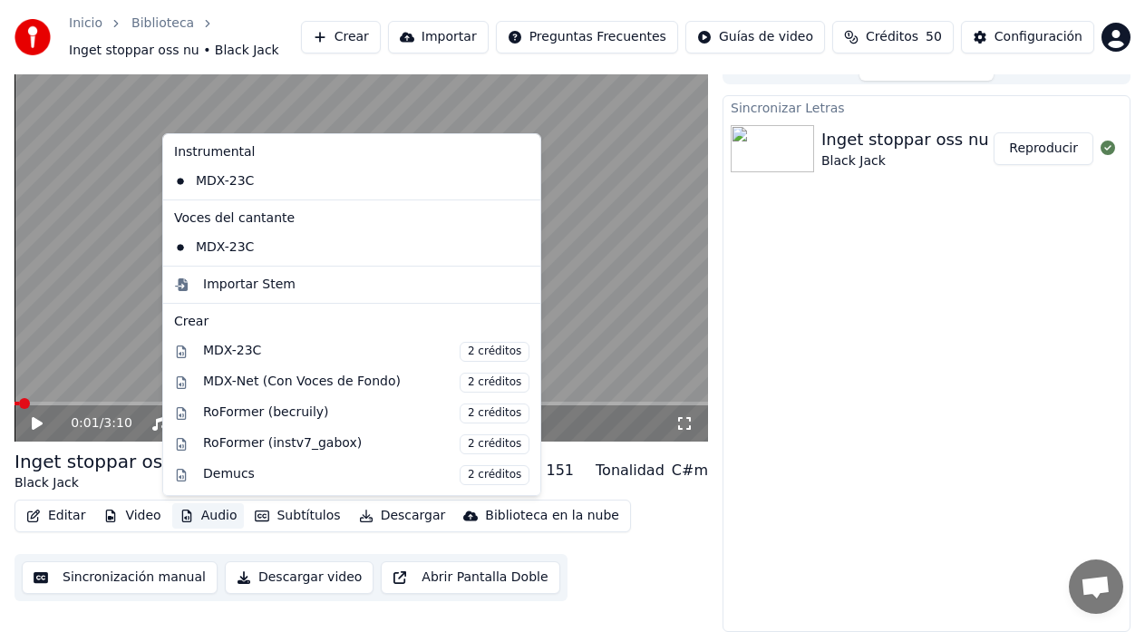
click at [202, 518] on button "Audio" at bounding box center [208, 515] width 72 height 25
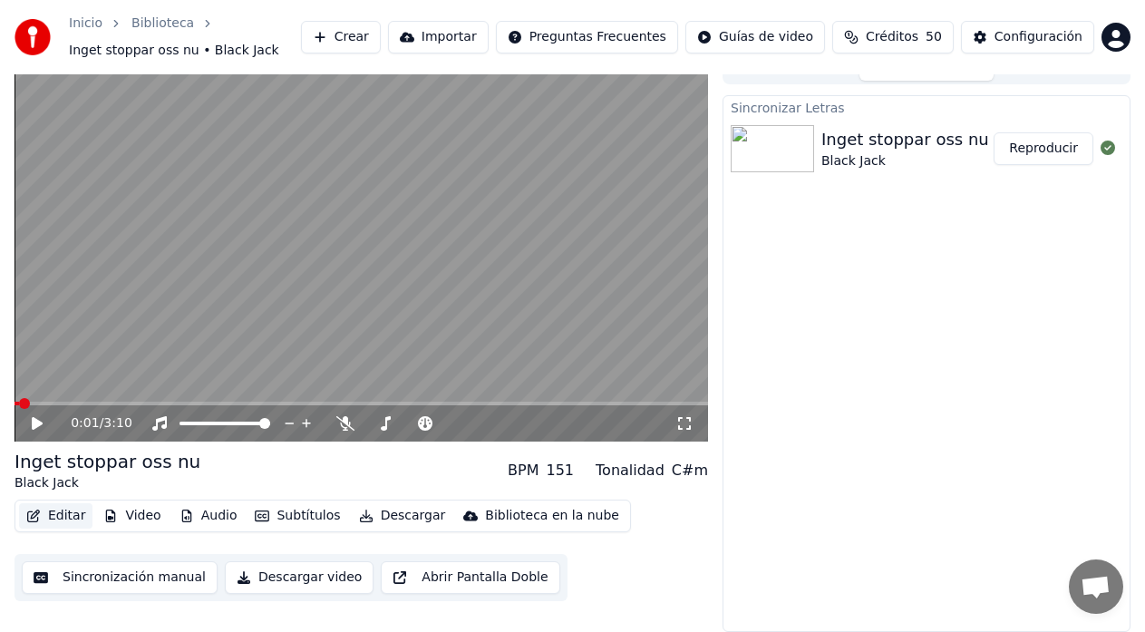
click at [53, 519] on button "Editar" at bounding box center [55, 515] width 73 height 25
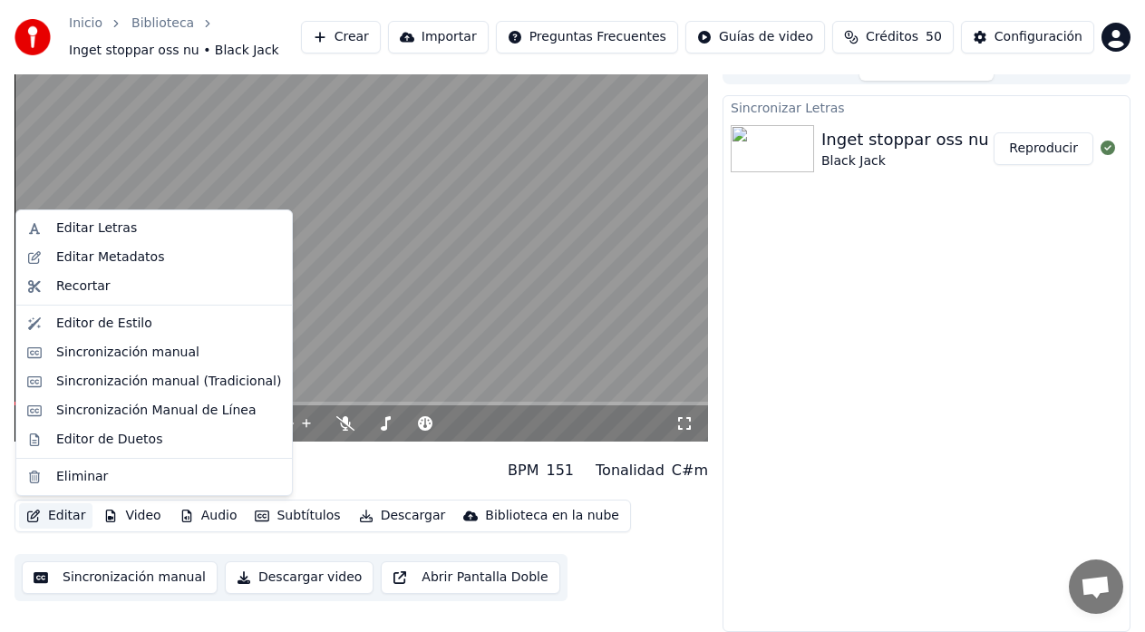
click at [53, 515] on button "Editar" at bounding box center [55, 515] width 73 height 25
click at [61, 444] on div "Editor de Duetos" at bounding box center [109, 439] width 106 height 18
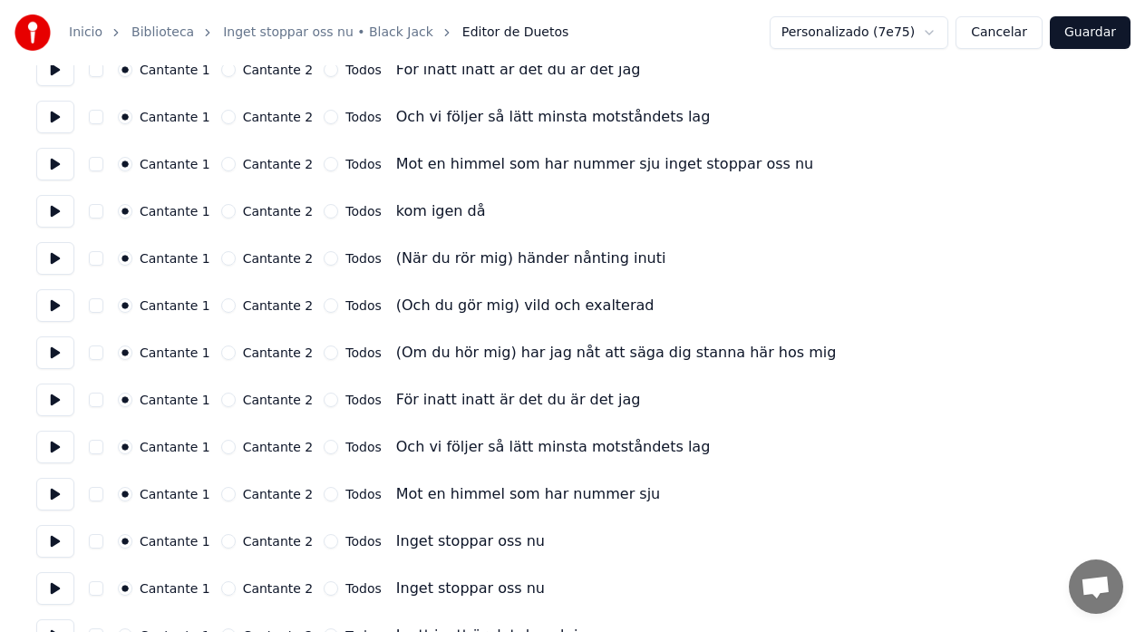
scroll to position [1058, 0]
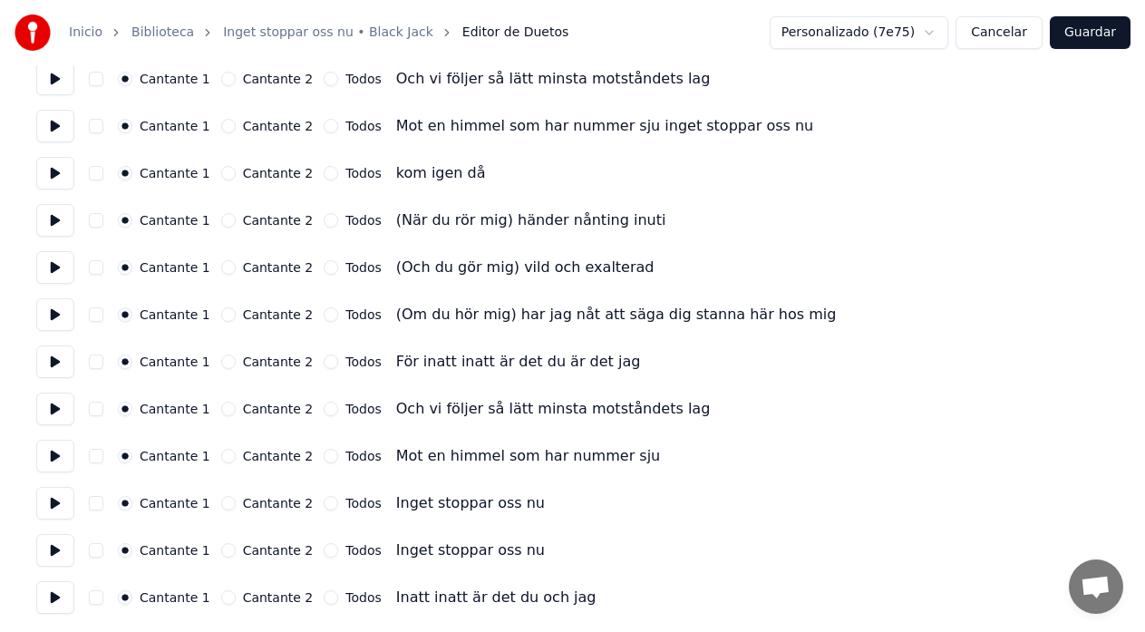
click at [1014, 39] on button "Cancelar" at bounding box center [998, 32] width 87 height 33
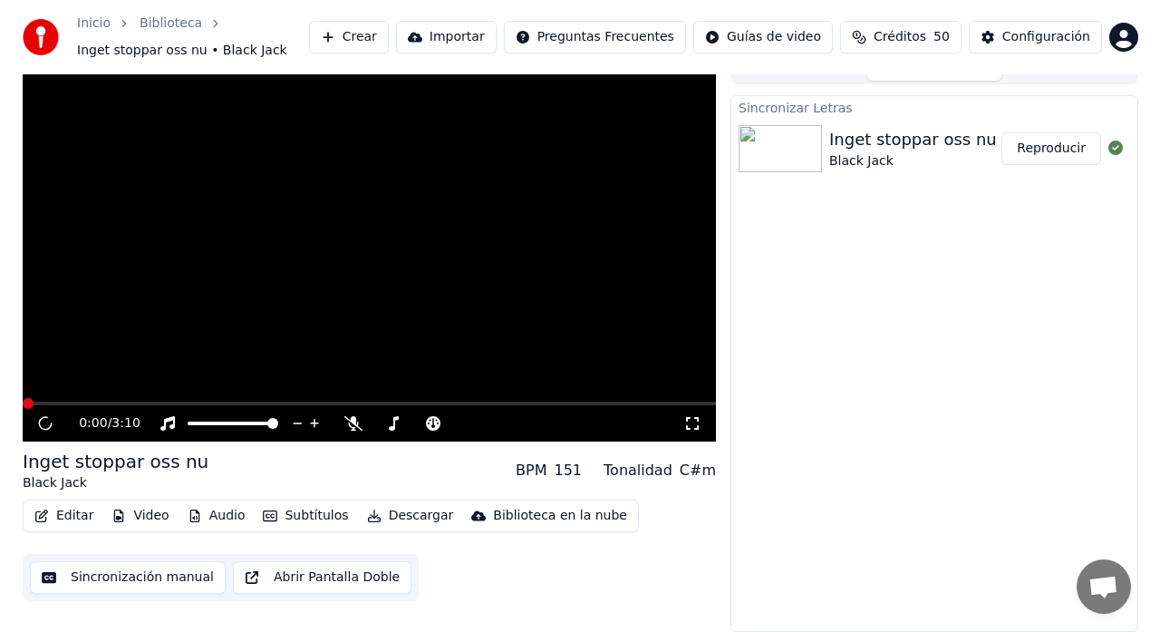
scroll to position [23, 0]
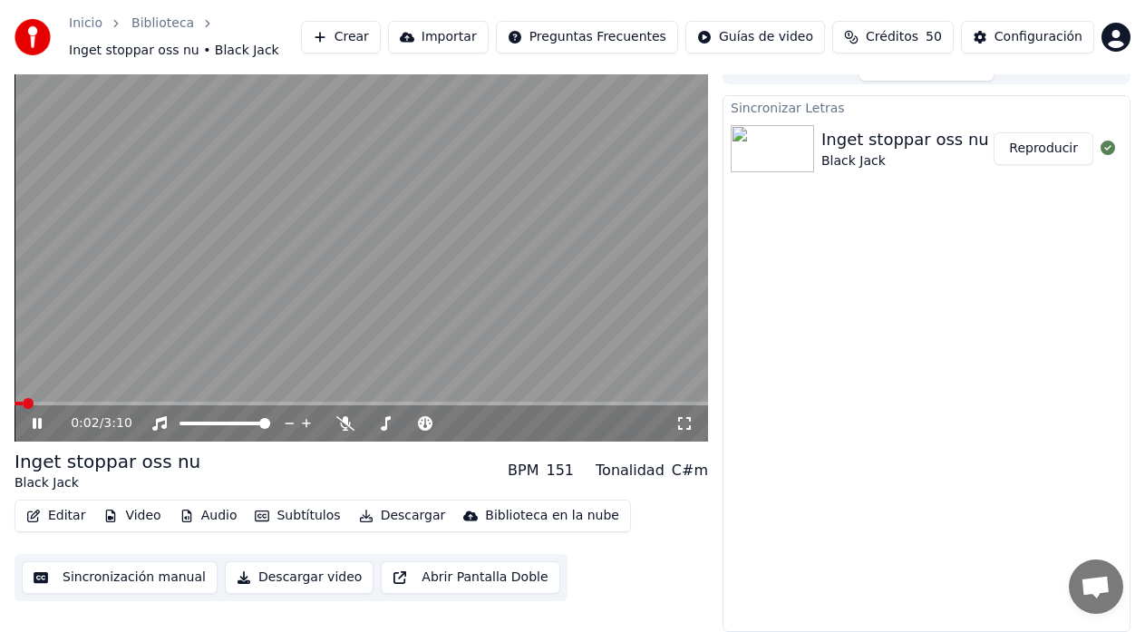
click at [34, 421] on icon at bounding box center [37, 423] width 9 height 11
click at [57, 518] on button "Editar" at bounding box center [55, 515] width 73 height 25
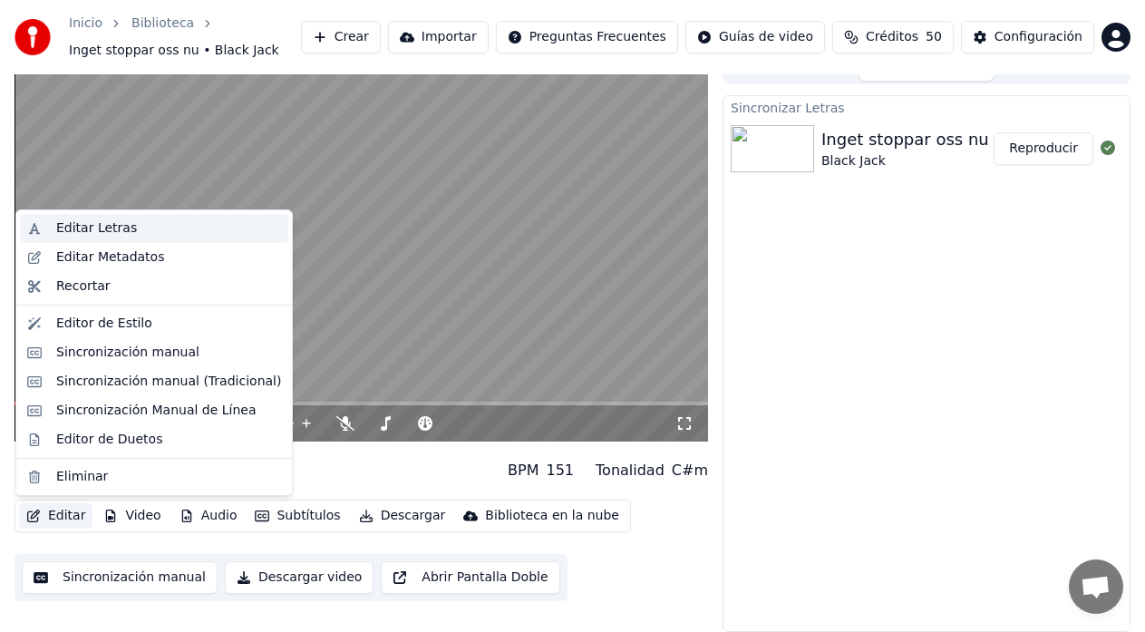
click at [80, 229] on div "Editar Letras" at bounding box center [96, 228] width 81 height 18
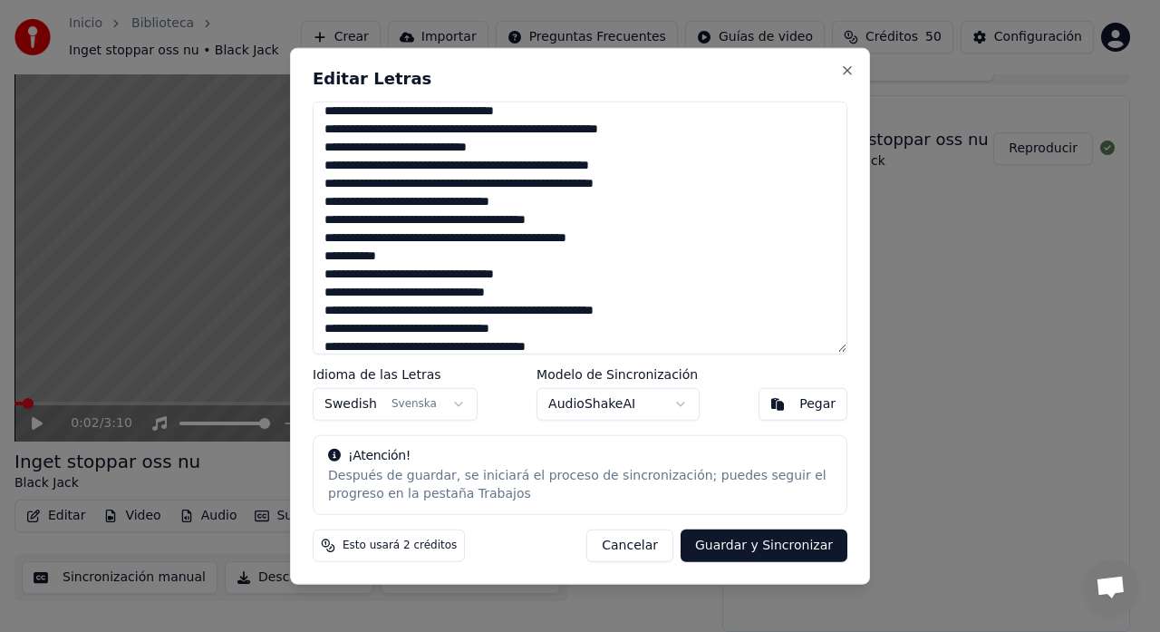
scroll to position [302, 0]
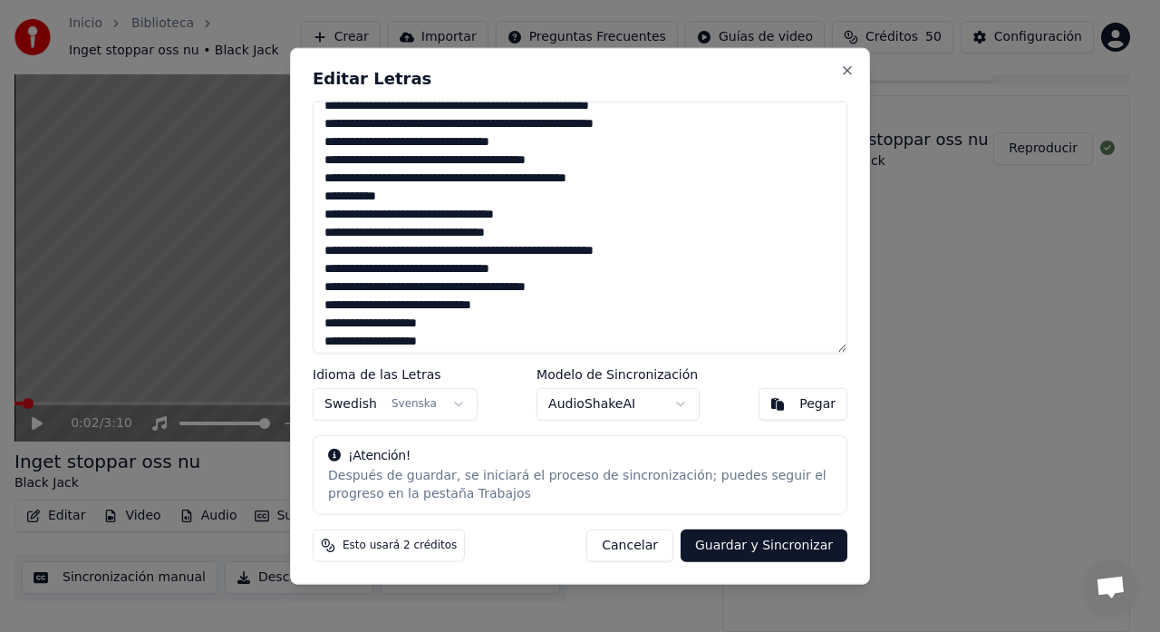
click at [417, 211] on textarea at bounding box center [580, 227] width 535 height 253
drag, startPoint x: 420, startPoint y: 213, endPoint x: 418, endPoint y: 227, distance: 14.6
click at [419, 213] on textarea at bounding box center [580, 227] width 535 height 253
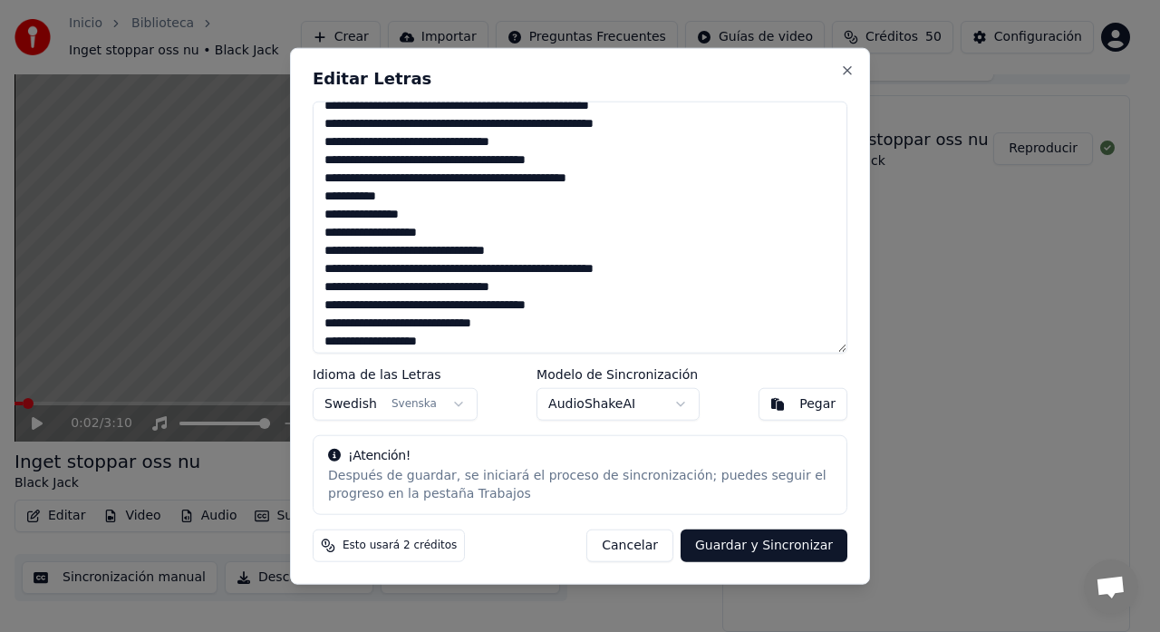
scroll to position [343, 0]
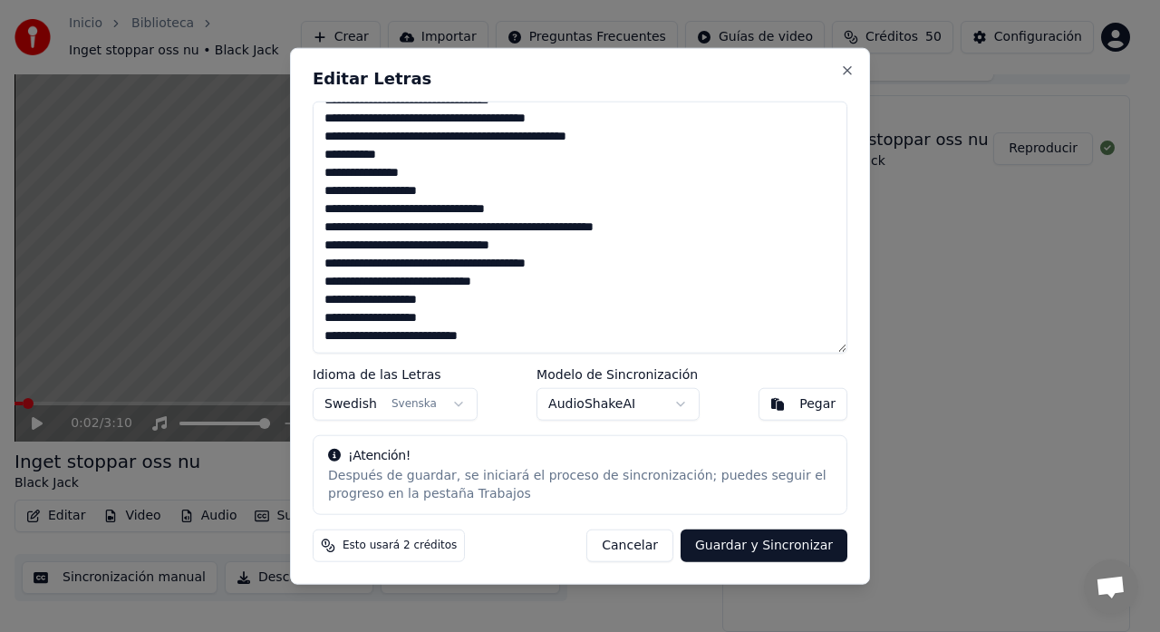
drag, startPoint x: 425, startPoint y: 209, endPoint x: 426, endPoint y: 234, distance: 24.5
click at [425, 210] on textarea at bounding box center [580, 227] width 535 height 253
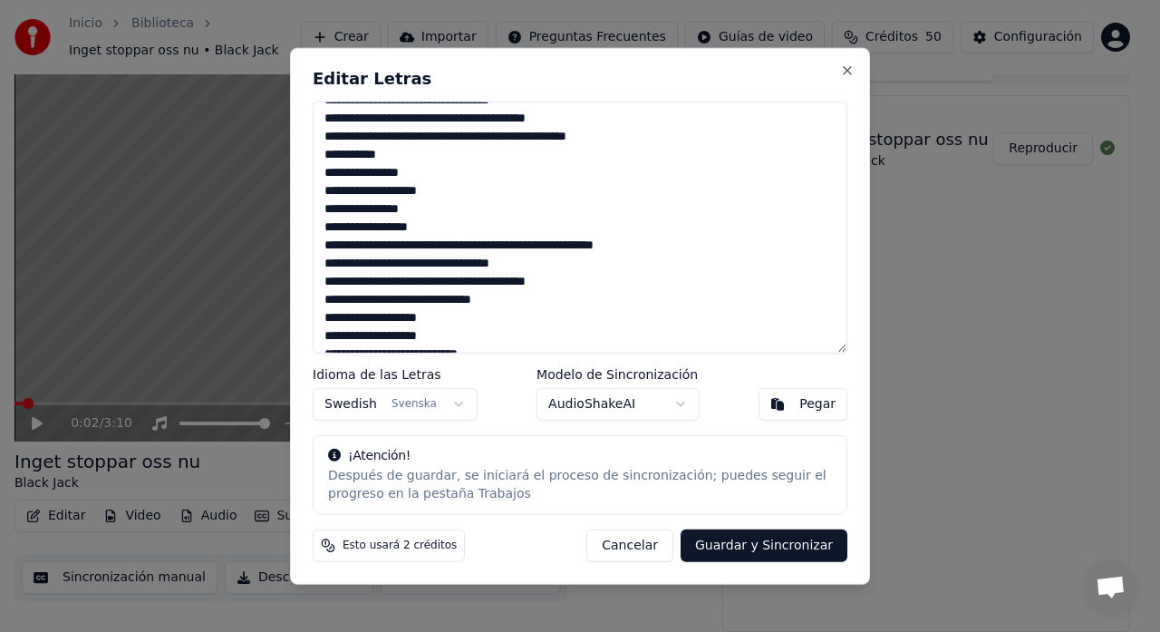
scroll to position [361, 0]
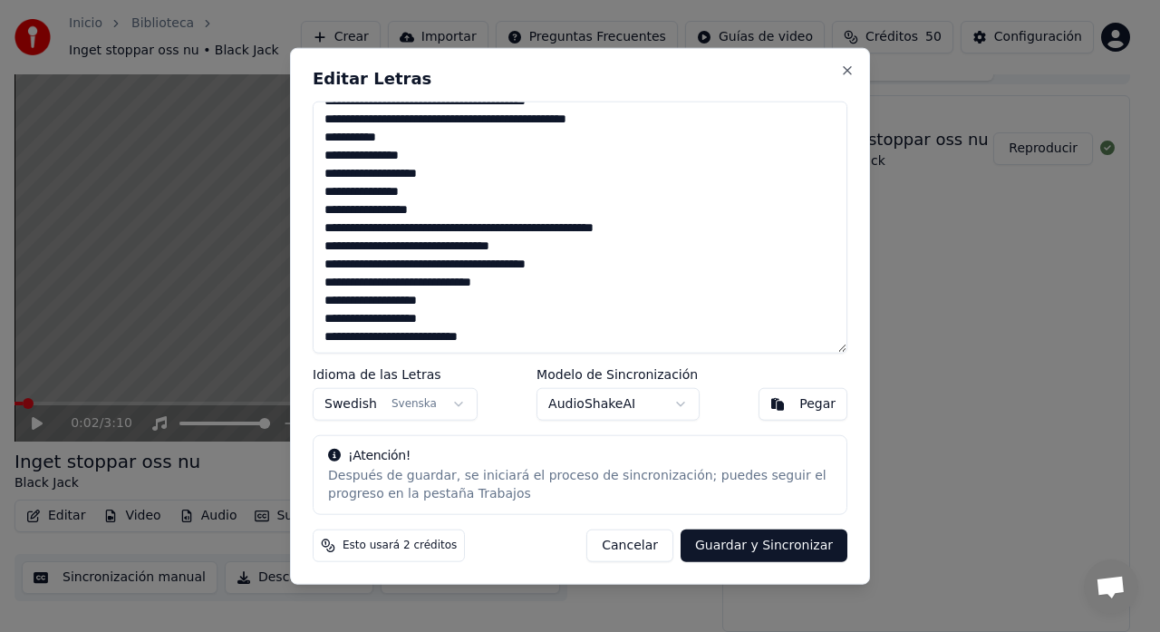
click at [423, 231] on textarea at bounding box center [580, 227] width 535 height 253
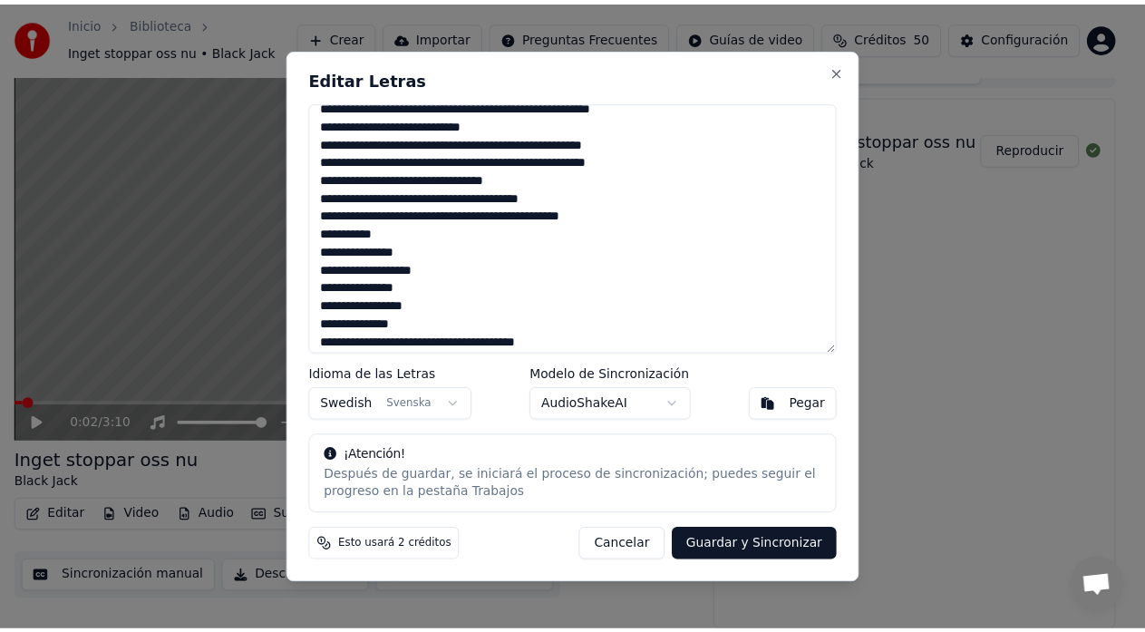
scroll to position [258, 0]
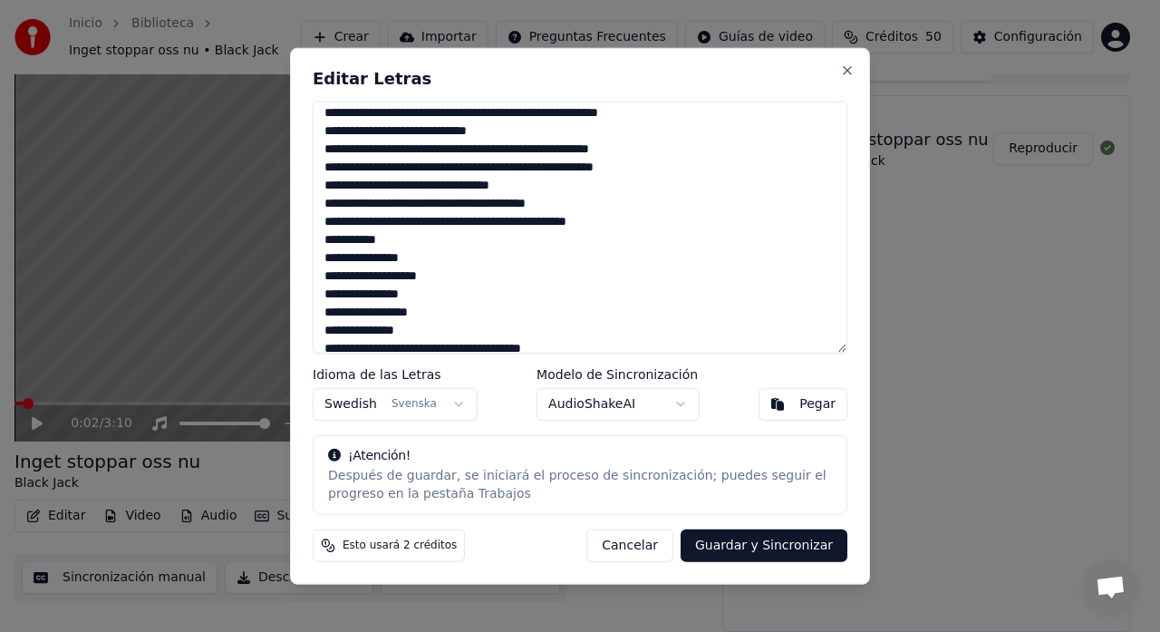
type textarea "**********"
click at [797, 544] on button "Guardar y Sincronizar" at bounding box center [764, 545] width 167 height 33
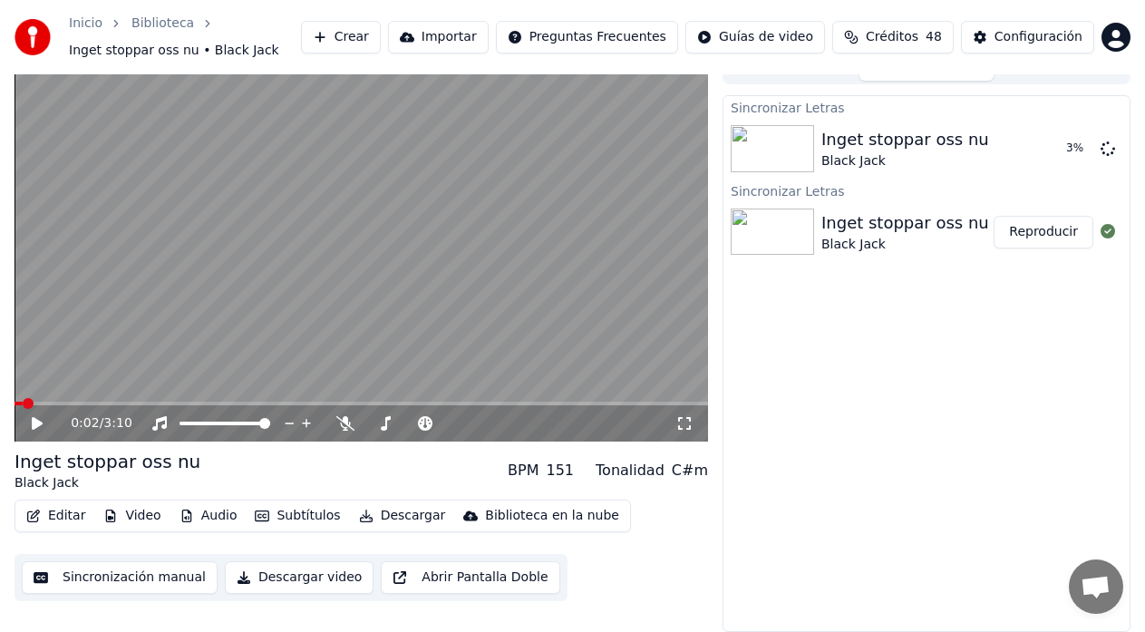
click at [201, 514] on button "Audio" at bounding box center [208, 515] width 72 height 25
click at [889, 458] on div "Sincronizar Letras Inget stoppar oss nu [PERSON_NAME] 3 % Sincronizar Letras In…" at bounding box center [926, 363] width 408 height 536
click at [588, 401] on span at bounding box center [360, 403] width 693 height 4
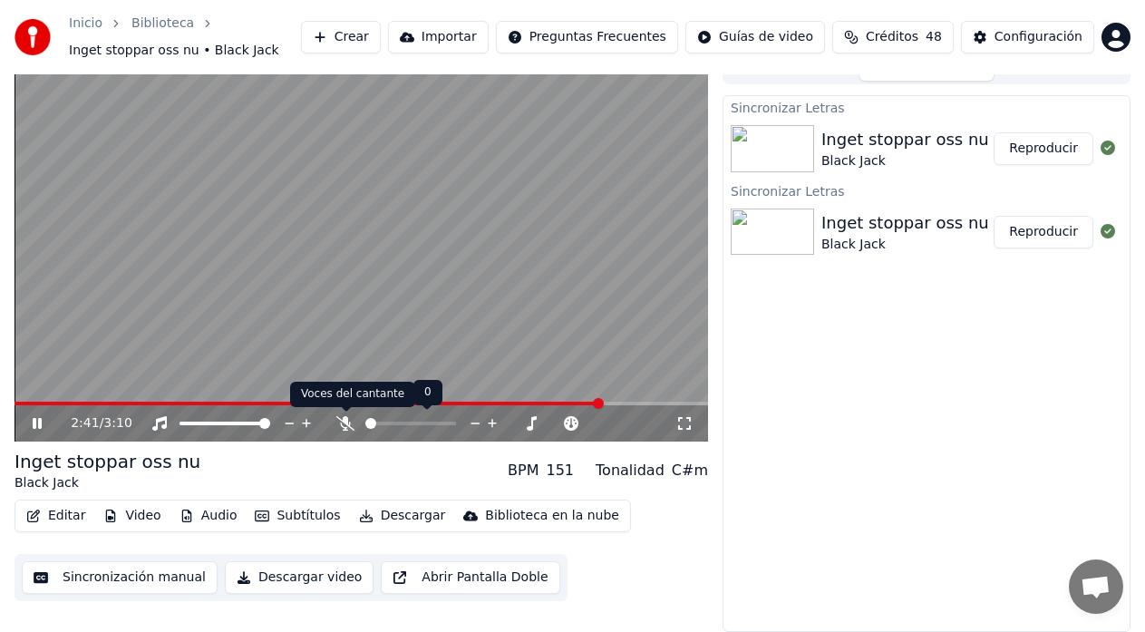
click at [342, 424] on icon at bounding box center [345, 423] width 18 height 14
click at [342, 424] on icon at bounding box center [346, 423] width 10 height 14
click at [55, 518] on button "Editar" at bounding box center [55, 515] width 73 height 25
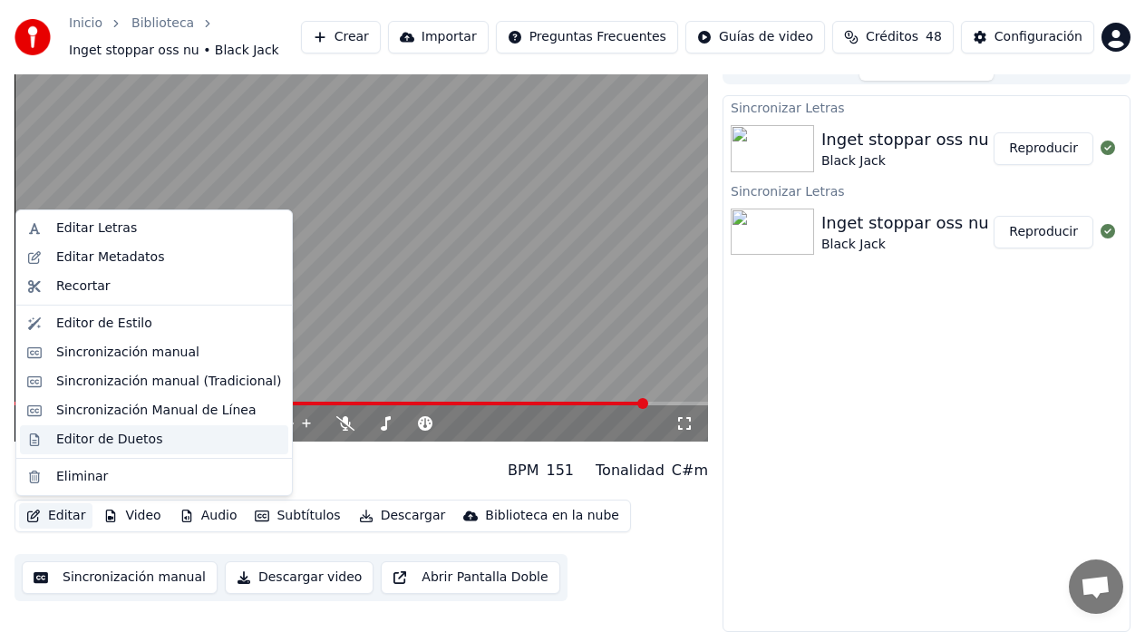
click at [67, 441] on div "Editor de Duetos" at bounding box center [109, 439] width 106 height 18
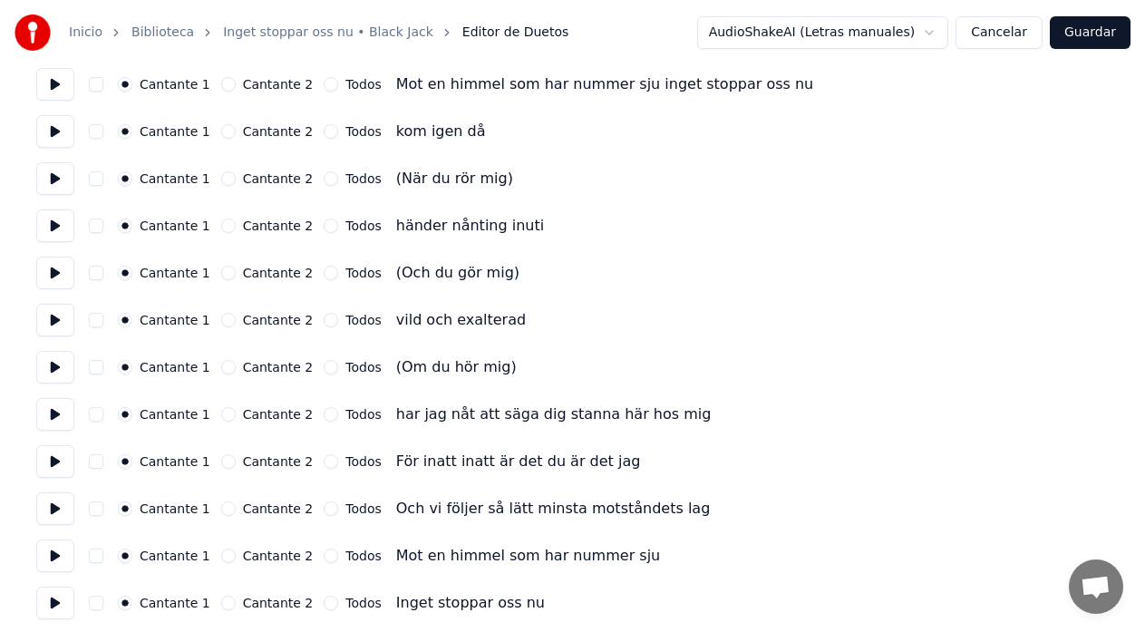
scroll to position [1116, 0]
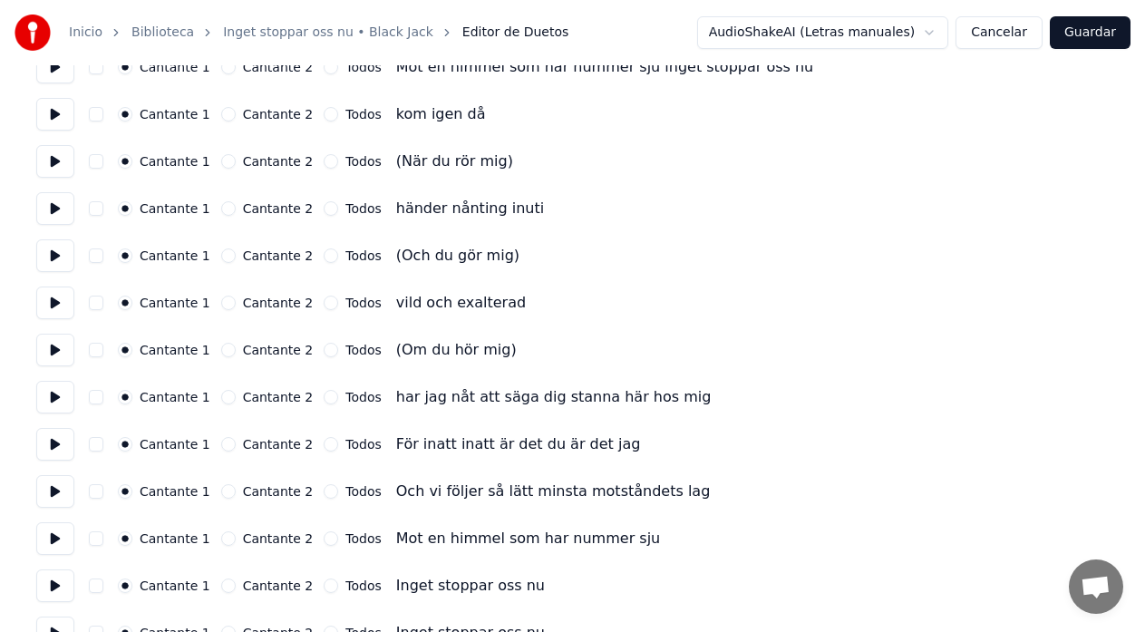
click at [95, 167] on button "button" at bounding box center [96, 161] width 14 height 14
click at [95, 265] on div "Cantante 1 Cantante 2 Todos (Och du gör mig)" at bounding box center [572, 255] width 1072 height 33
click at [95, 258] on button "button" at bounding box center [96, 255] width 14 height 14
click at [98, 355] on button "button" at bounding box center [96, 350] width 14 height 14
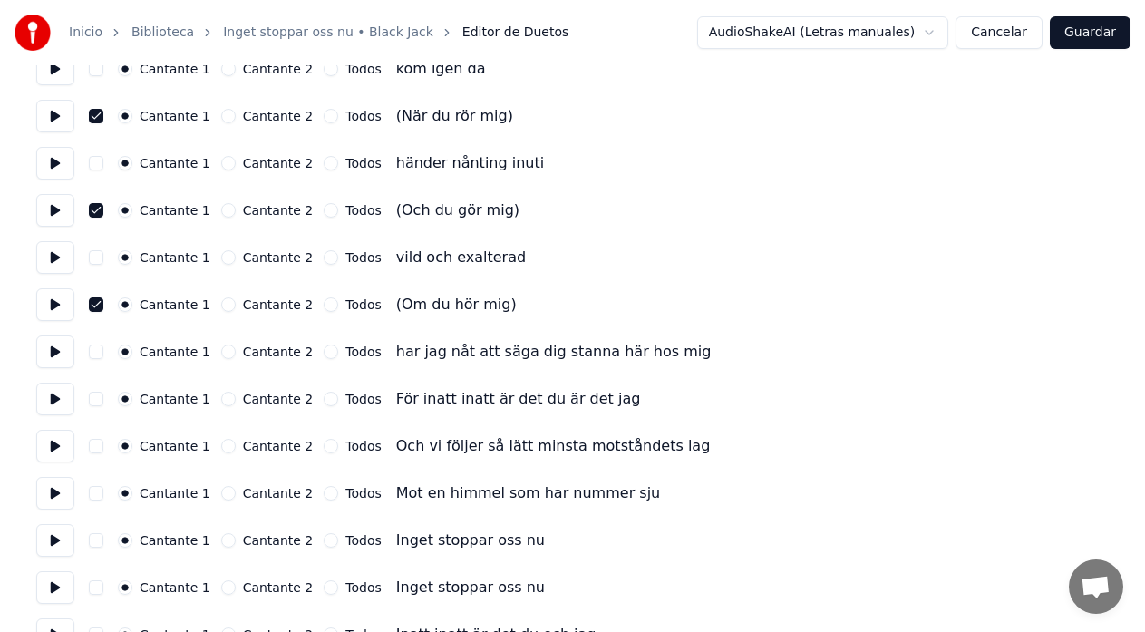
scroll to position [1199, 0]
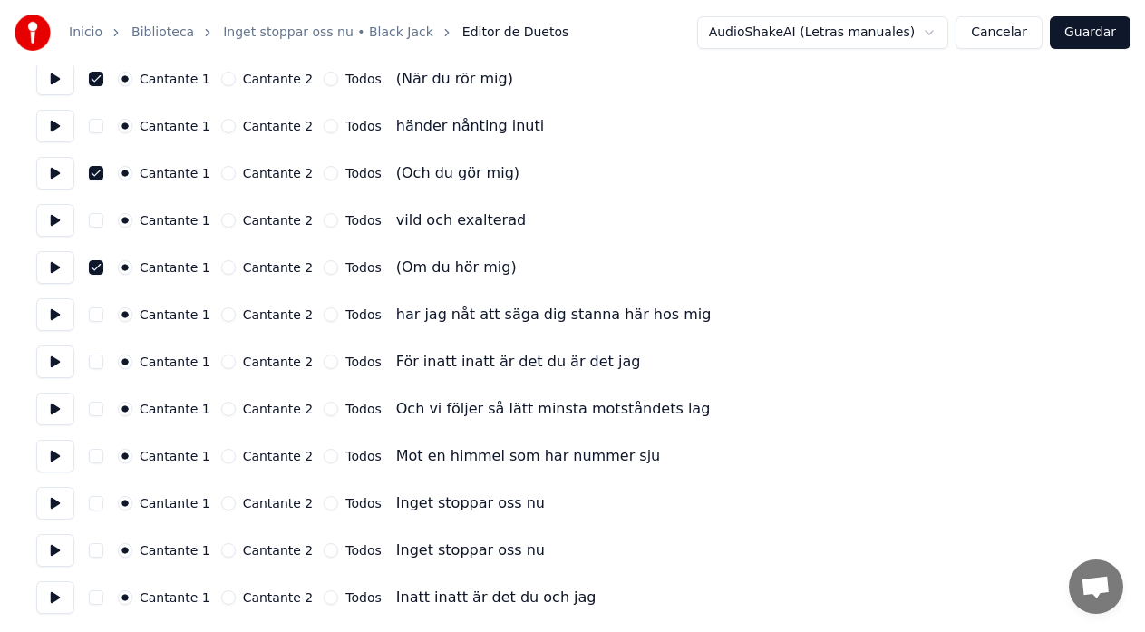
click at [92, 601] on button "button" at bounding box center [96, 597] width 14 height 14
click at [1114, 41] on button "Guardar" at bounding box center [1089, 32] width 81 height 33
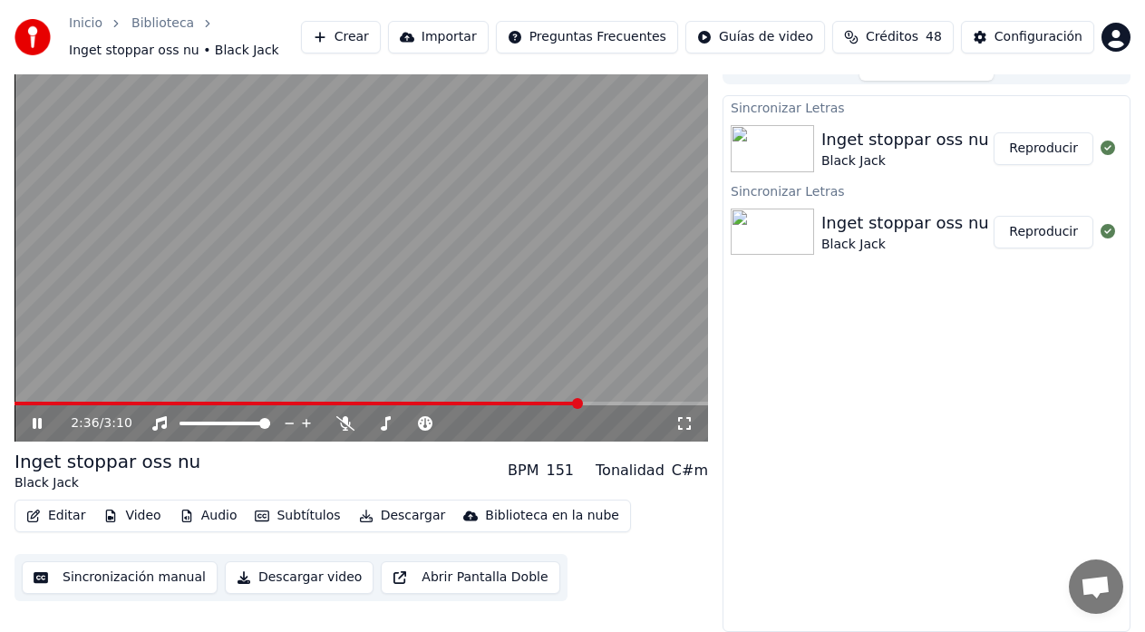
click at [579, 409] on span at bounding box center [577, 403] width 11 height 11
click at [679, 401] on span at bounding box center [346, 403] width 664 height 4
click at [533, 348] on video at bounding box center [360, 247] width 693 height 390
click at [672, 401] on span at bounding box center [342, 403] width 657 height 4
click at [521, 341] on video at bounding box center [360, 247] width 693 height 390
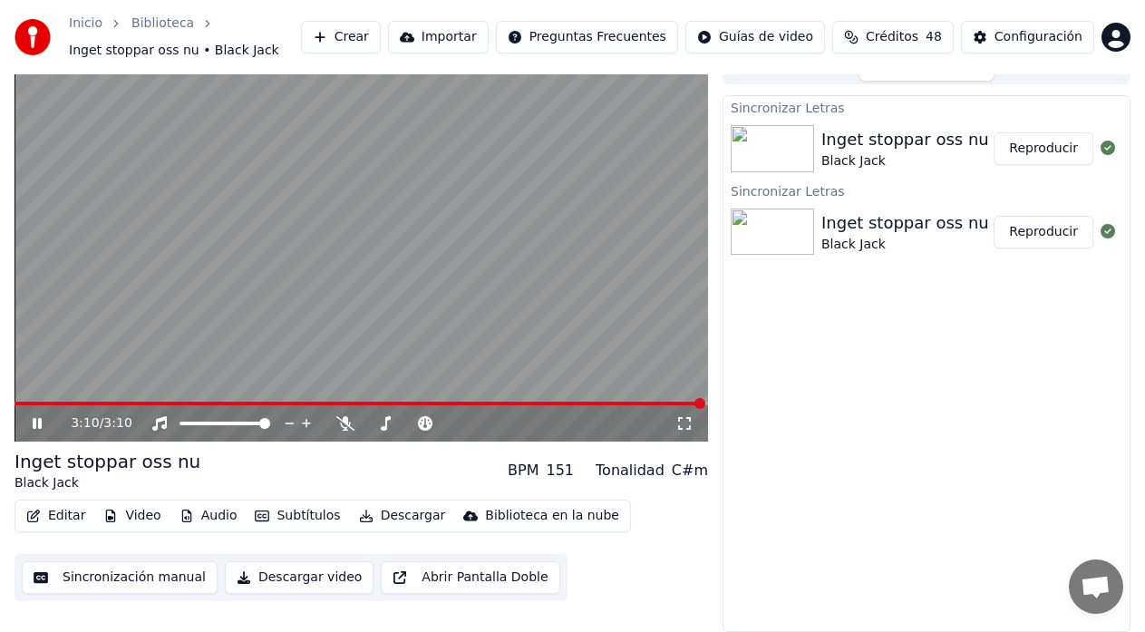
click at [59, 515] on button "Editar" at bounding box center [55, 515] width 73 height 25
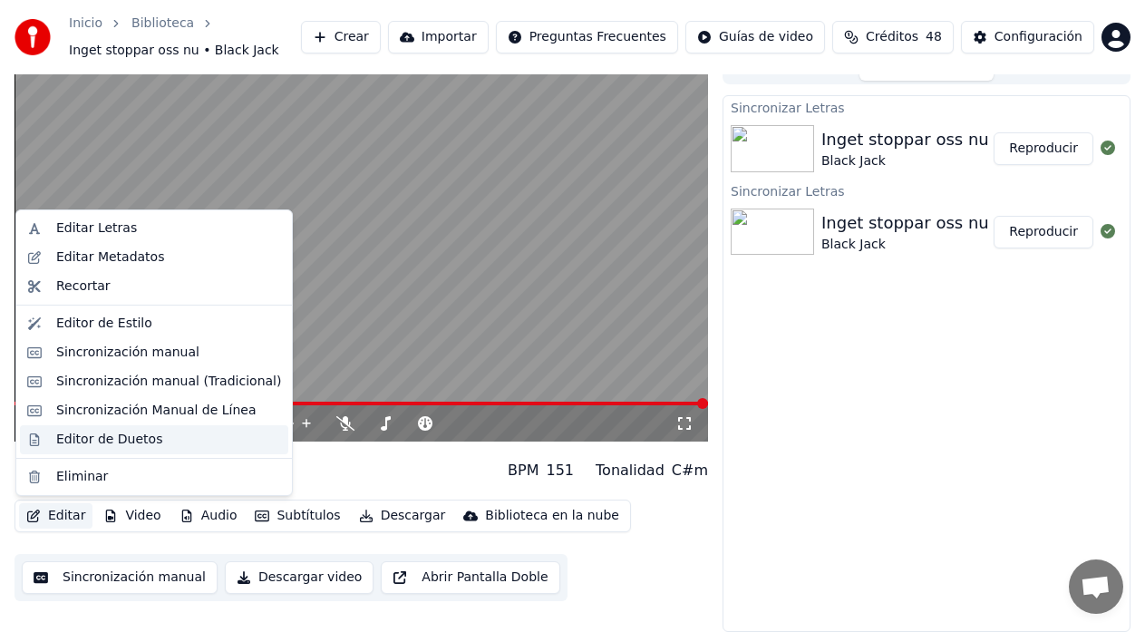
click at [54, 442] on div "Editor de Duetos" at bounding box center [154, 439] width 268 height 29
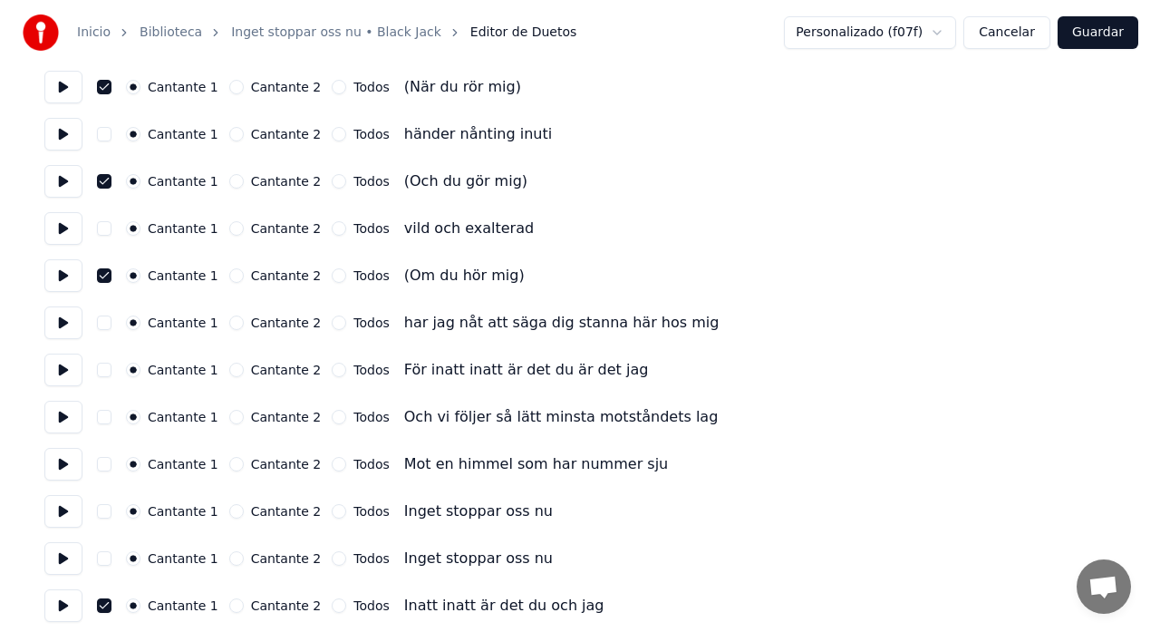
scroll to position [1199, 0]
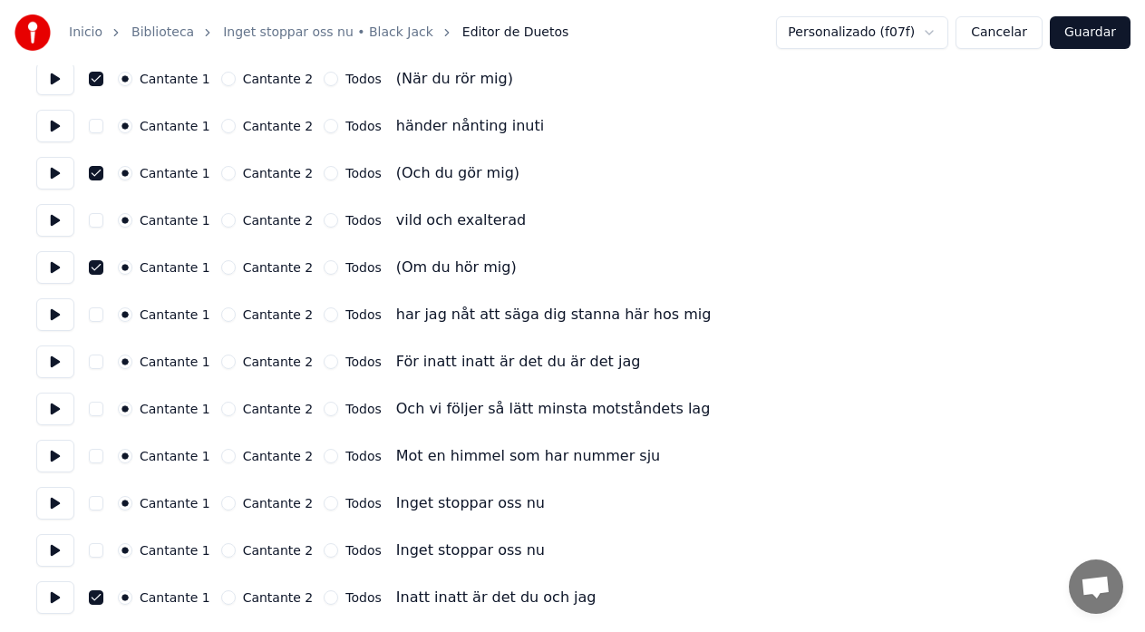
click at [92, 595] on button "button" at bounding box center [96, 597] width 14 height 14
click at [1109, 41] on button "Guardar" at bounding box center [1089, 32] width 81 height 33
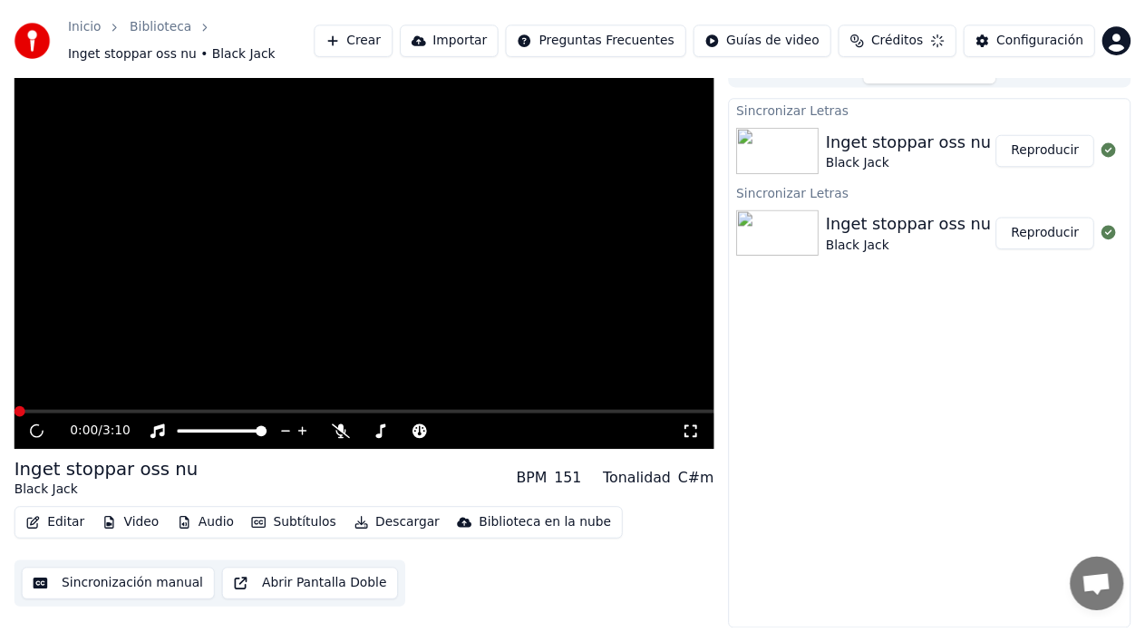
scroll to position [23, 0]
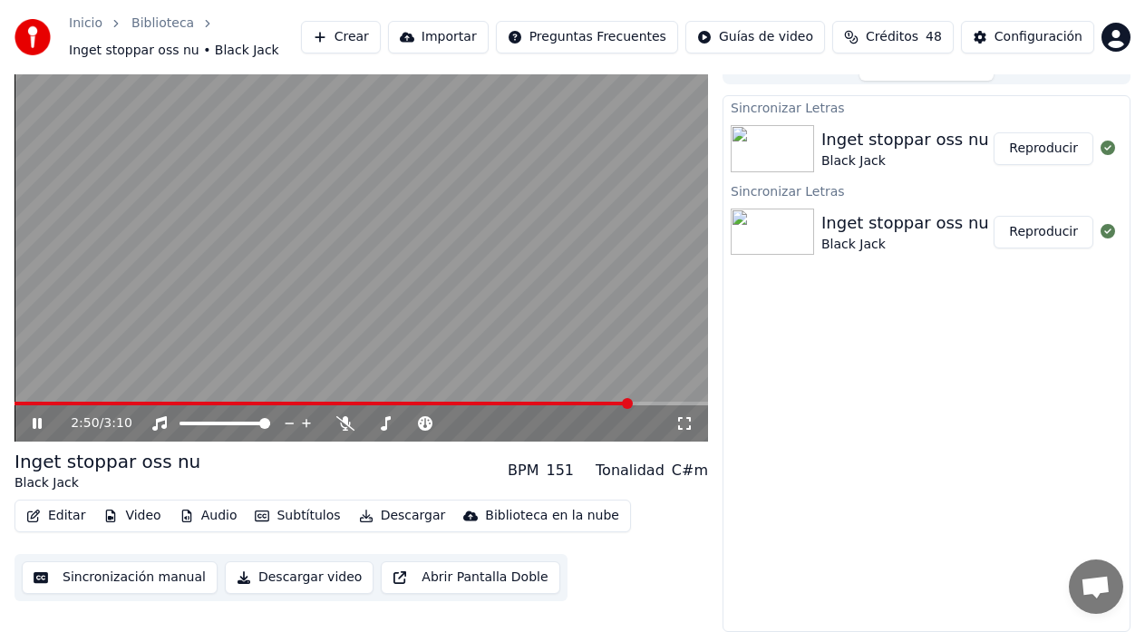
click at [632, 404] on span at bounding box center [360, 403] width 693 height 4
click at [145, 578] on button "Sincronización manual" at bounding box center [120, 577] width 196 height 33
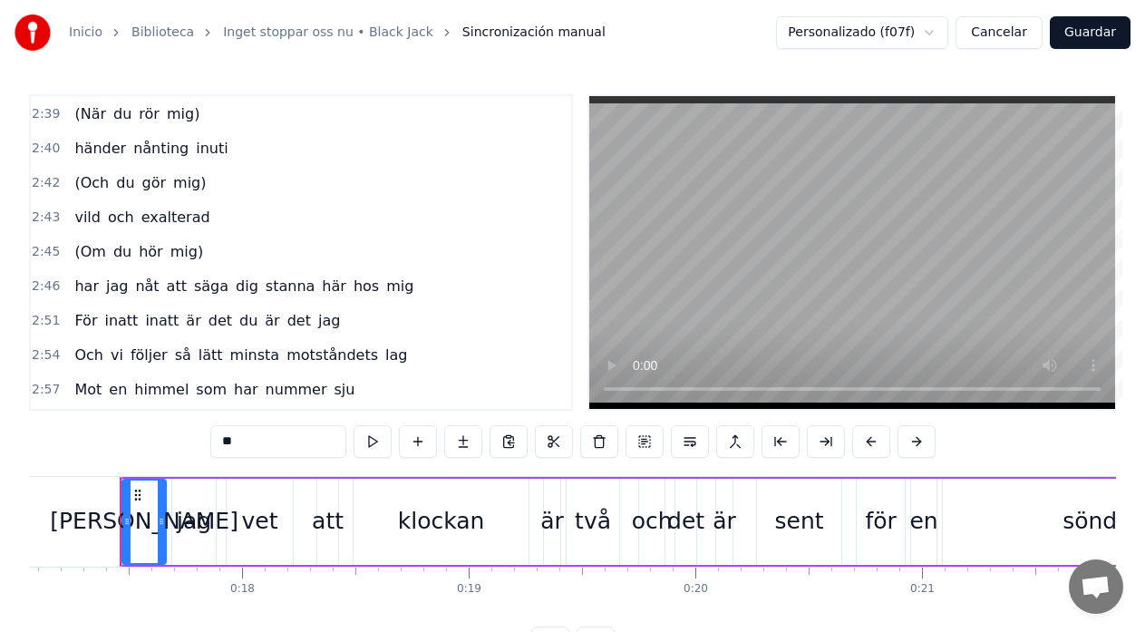
scroll to position [858, 0]
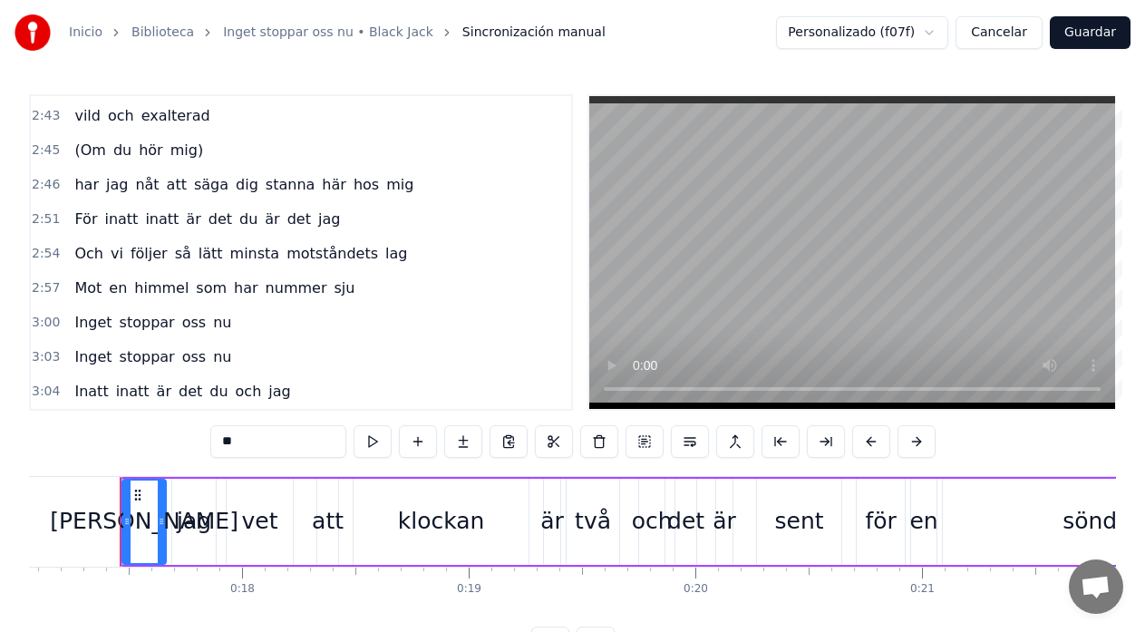
click at [127, 397] on span "inatt" at bounding box center [132, 391] width 37 height 21
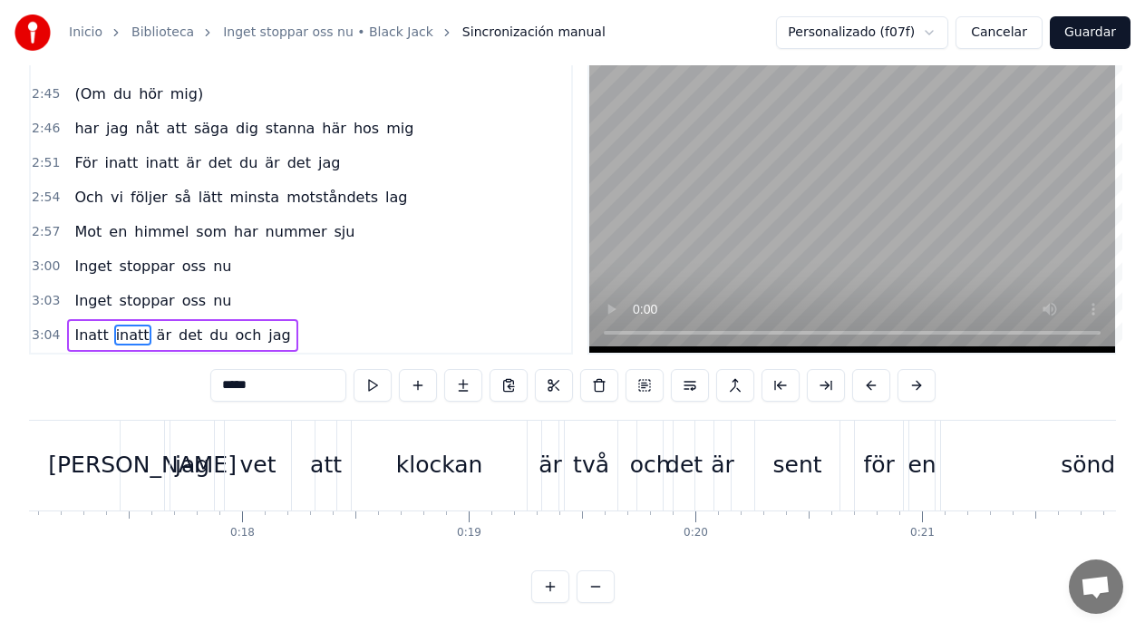
scroll to position [72, 0]
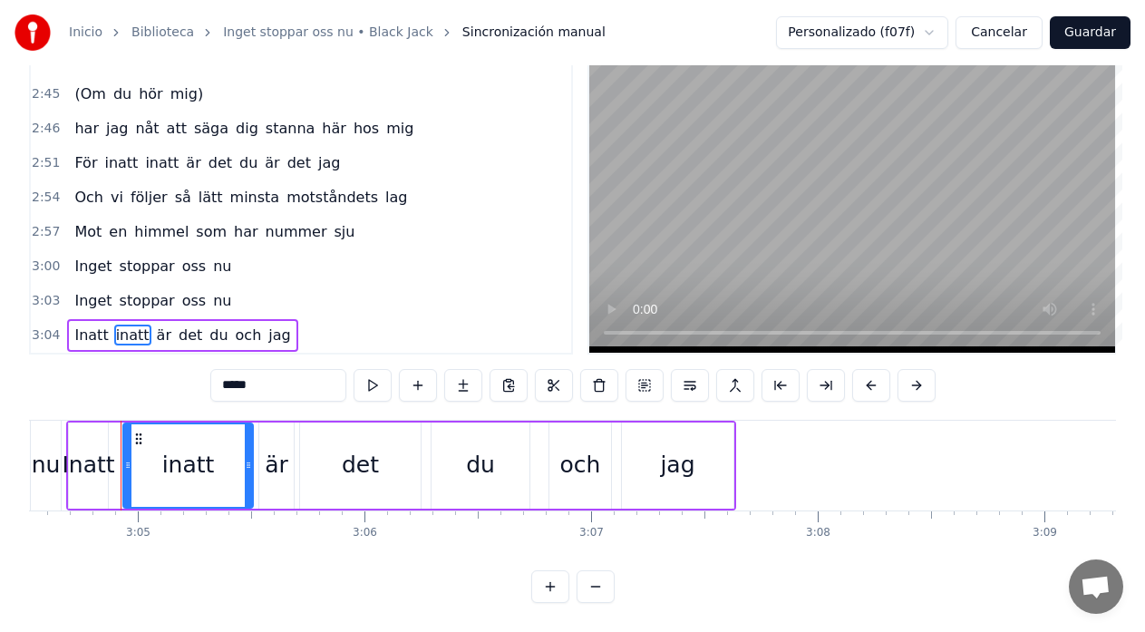
click at [86, 326] on span "Inatt" at bounding box center [90, 334] width 37 height 21
type input "*****"
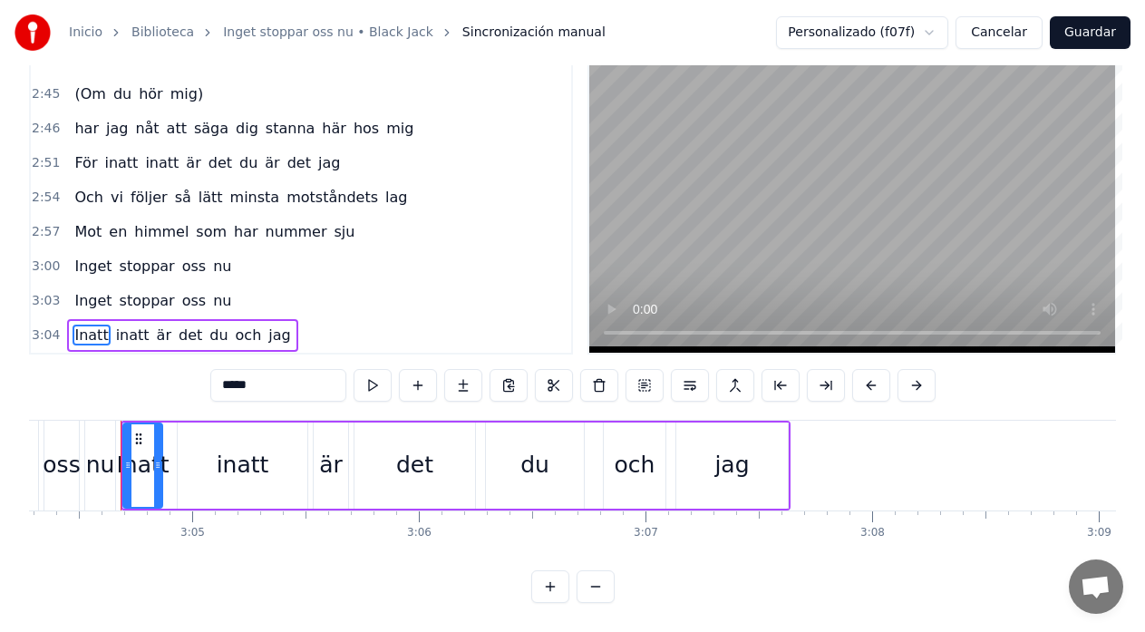
scroll to position [0, 41714]
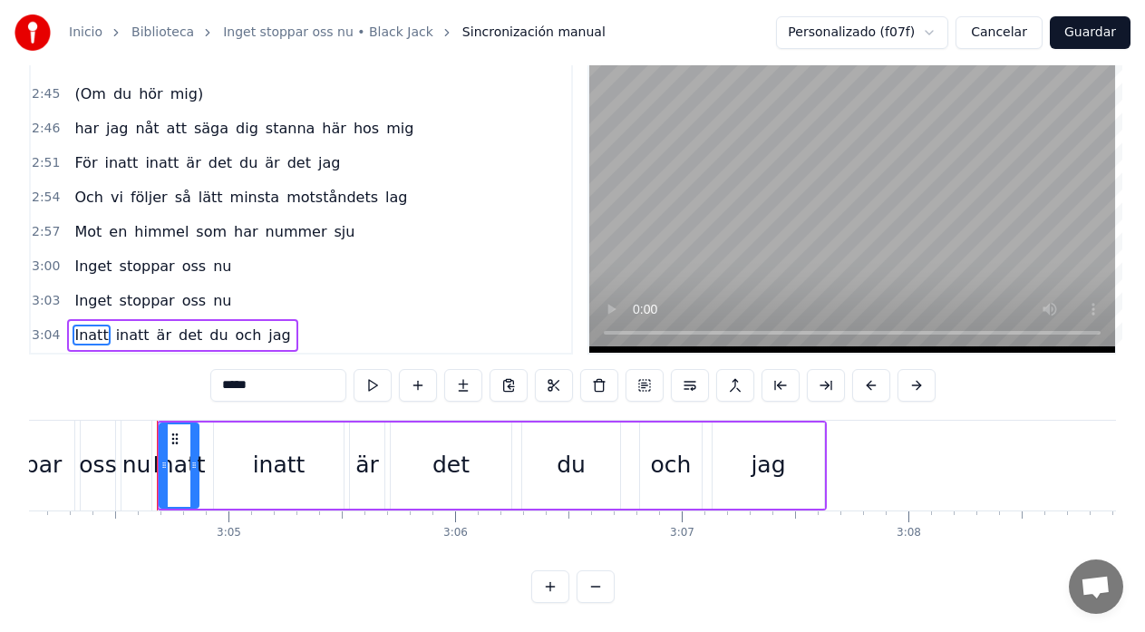
click at [206, 425] on div "Inatt inatt är det du och jag" at bounding box center [492, 465] width 670 height 90
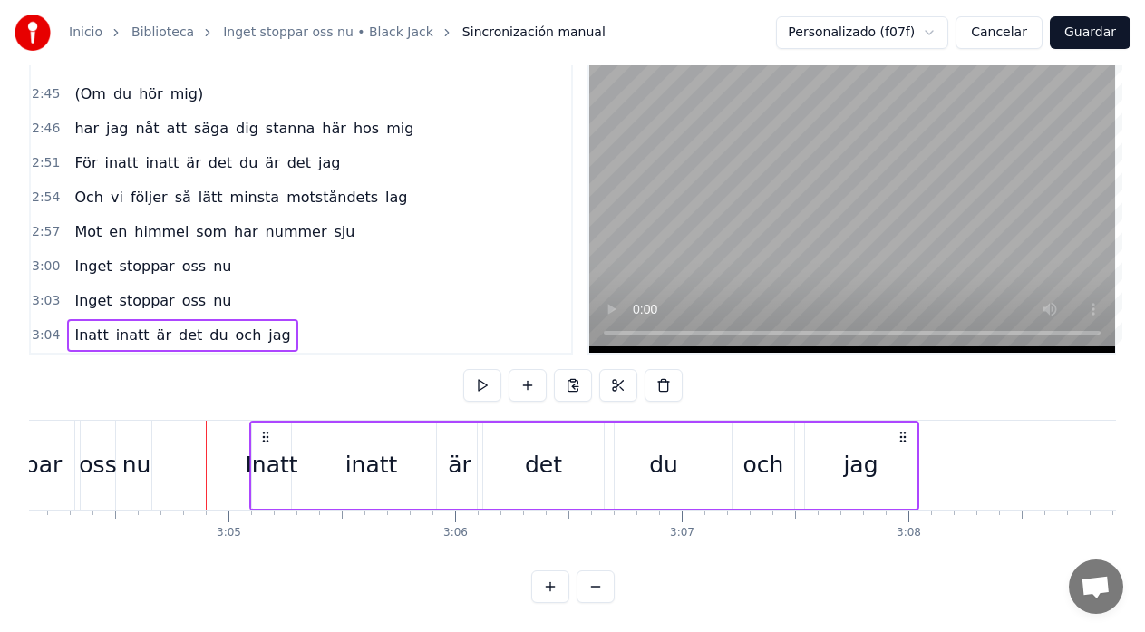
drag, startPoint x: 175, startPoint y: 423, endPoint x: 267, endPoint y: 432, distance: 92.9
click at [267, 432] on div "Inatt inatt är det du och jag" at bounding box center [584, 465] width 670 height 90
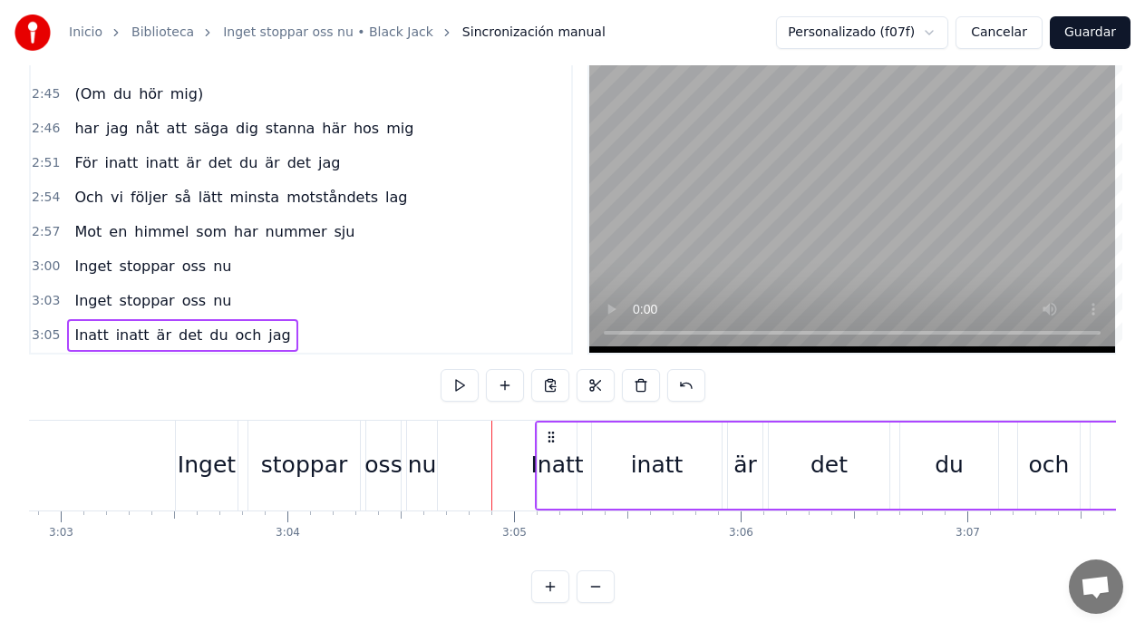
scroll to position [0, 41388]
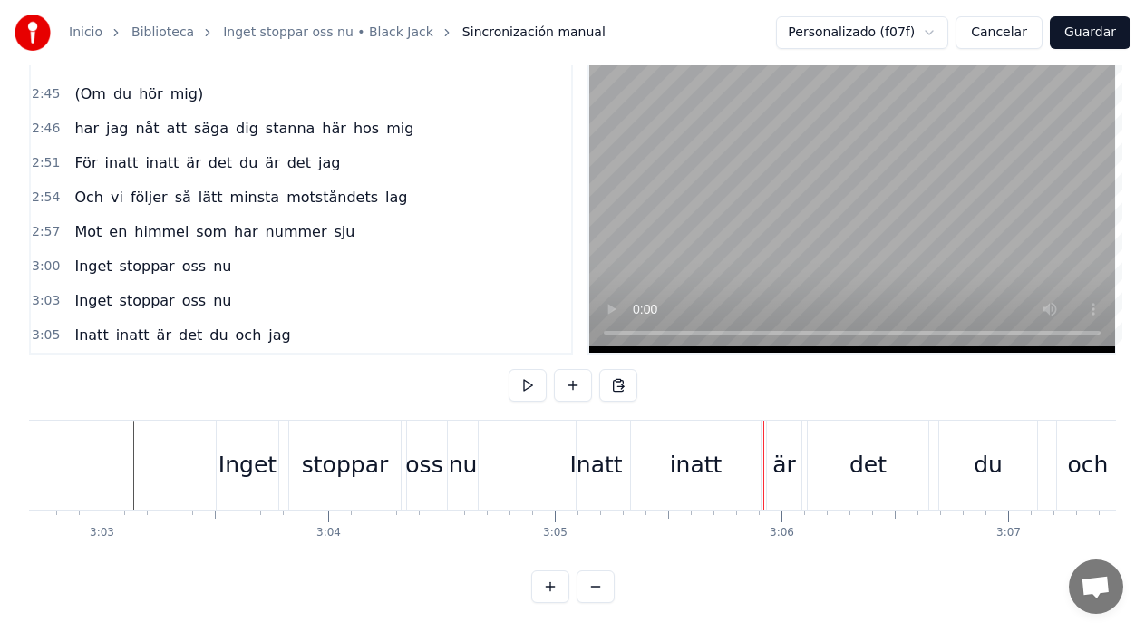
click at [622, 429] on div "Inatt inatt är det du och jag" at bounding box center [910, 465] width 670 height 90
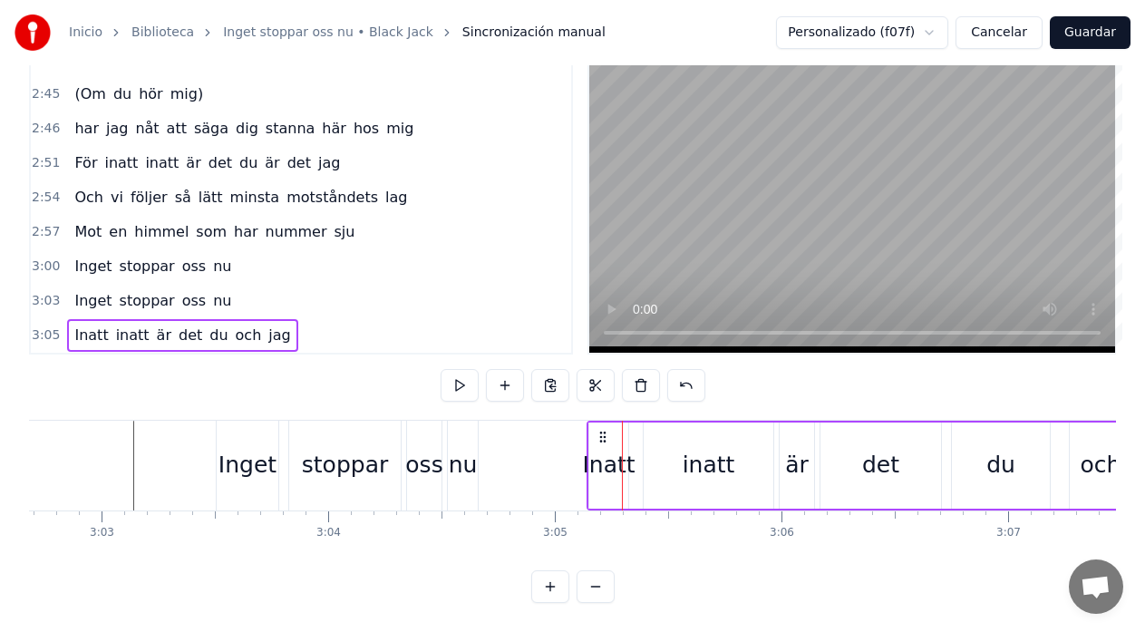
drag, startPoint x: 594, startPoint y: 426, endPoint x: 605, endPoint y: 420, distance: 12.6
click at [605, 430] on icon at bounding box center [602, 437] width 14 height 14
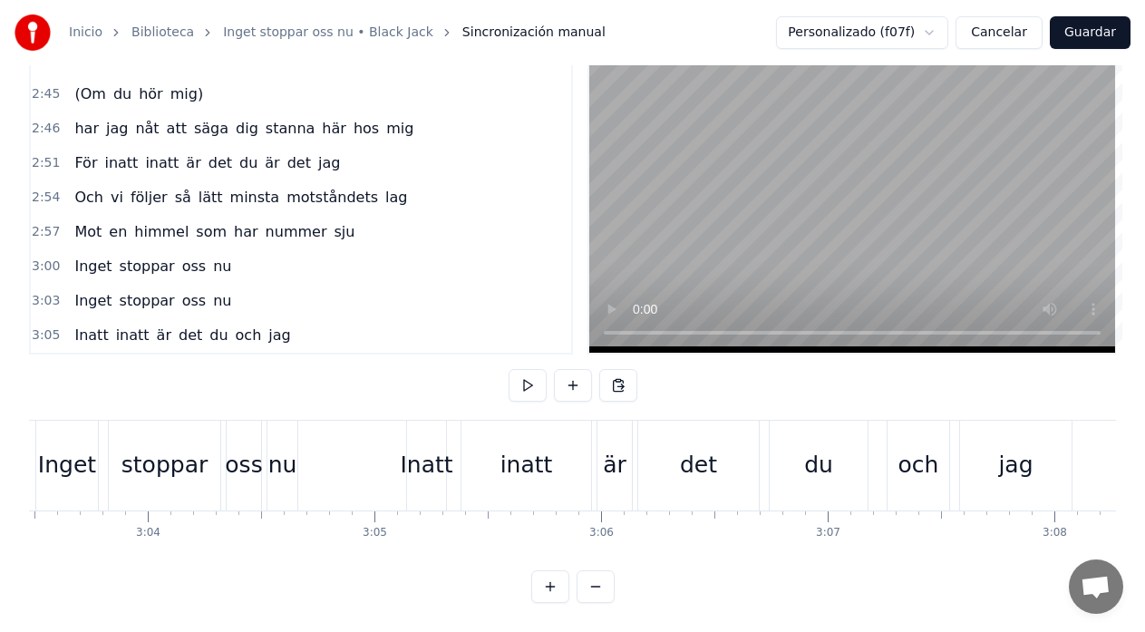
scroll to position [0, 41566]
click at [455, 422] on div "Inatt inatt är det du och jag" at bounding box center [743, 465] width 670 height 90
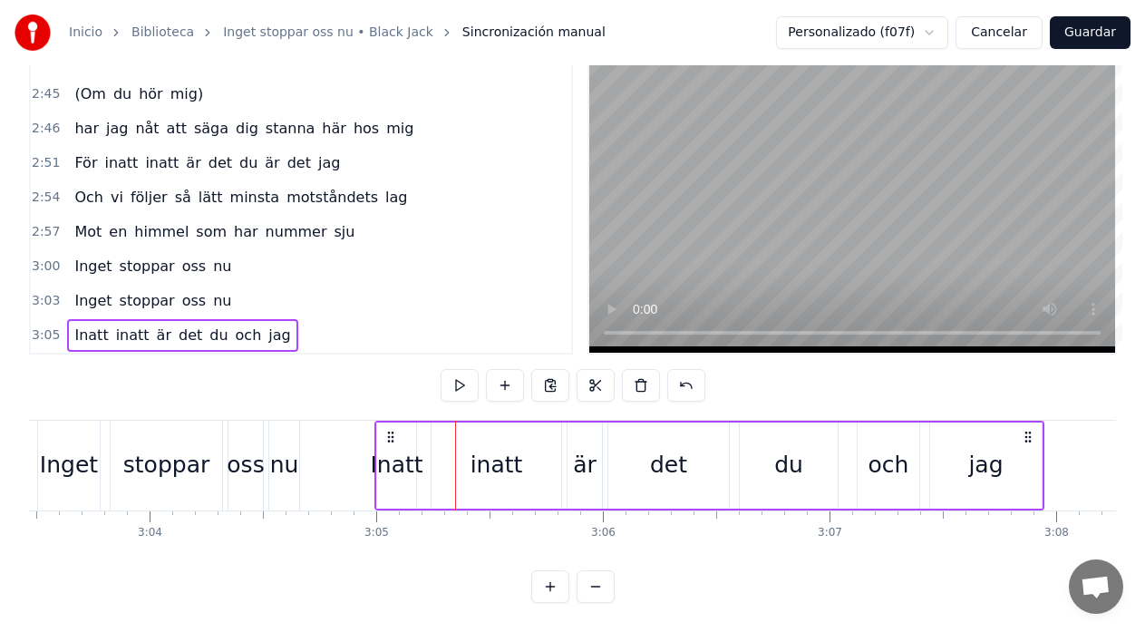
drag, startPoint x: 422, startPoint y: 420, endPoint x: 389, endPoint y: 429, distance: 34.5
click at [389, 429] on div "Inatt inatt är det du och jag" at bounding box center [709, 465] width 670 height 90
click at [74, 448] on div "Inget" at bounding box center [69, 465] width 58 height 34
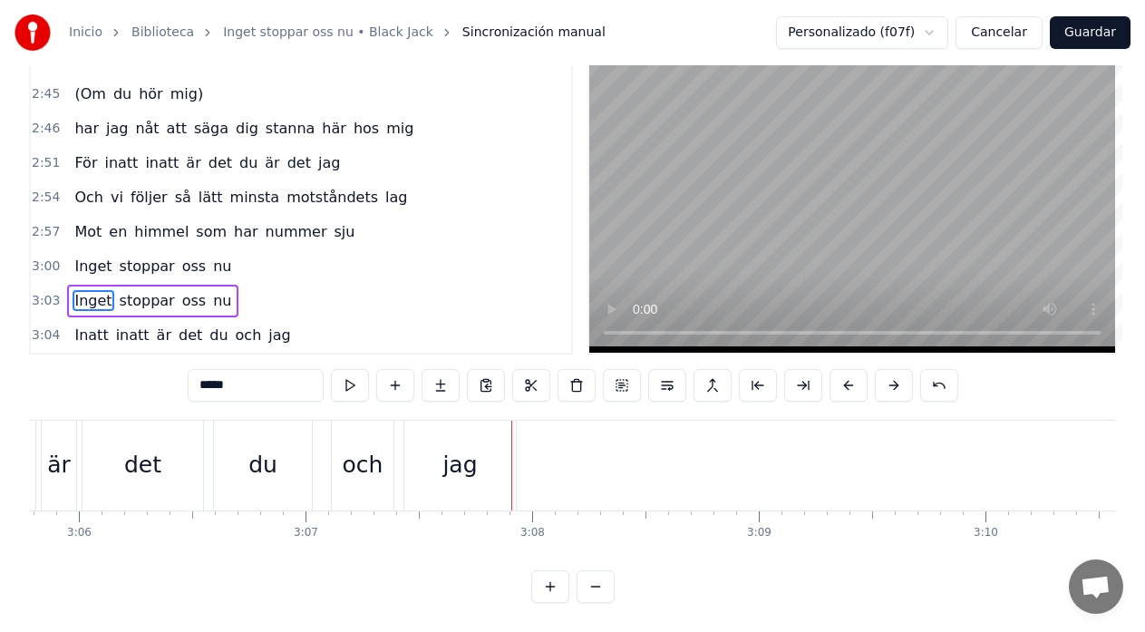
scroll to position [0, 42183]
click at [1003, 34] on button "Cancelar" at bounding box center [998, 32] width 87 height 33
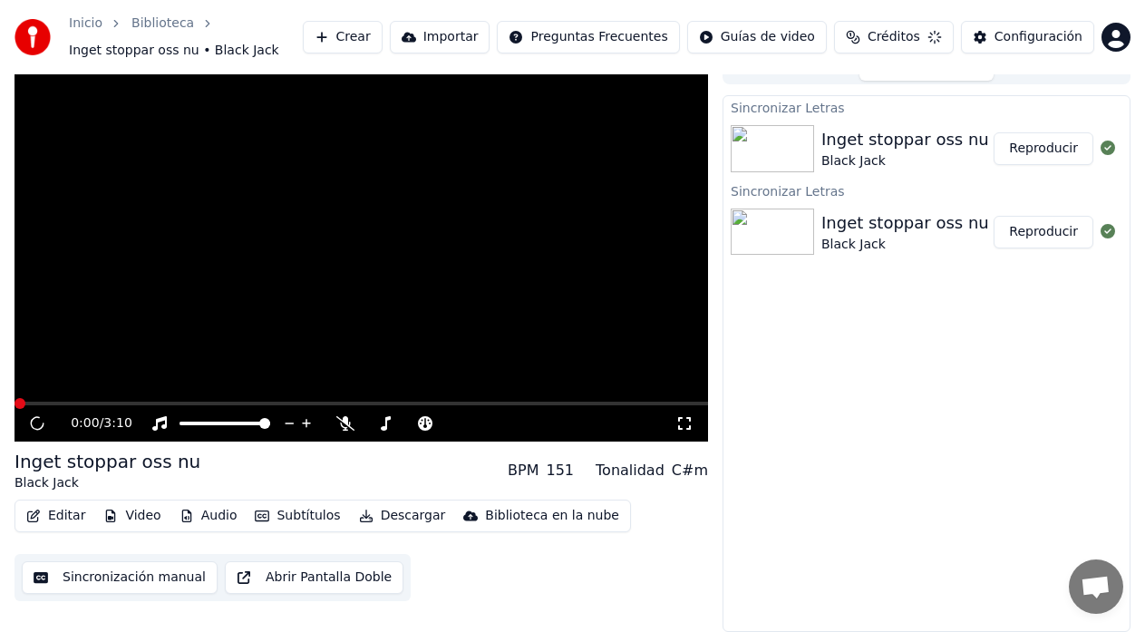
scroll to position [23, 0]
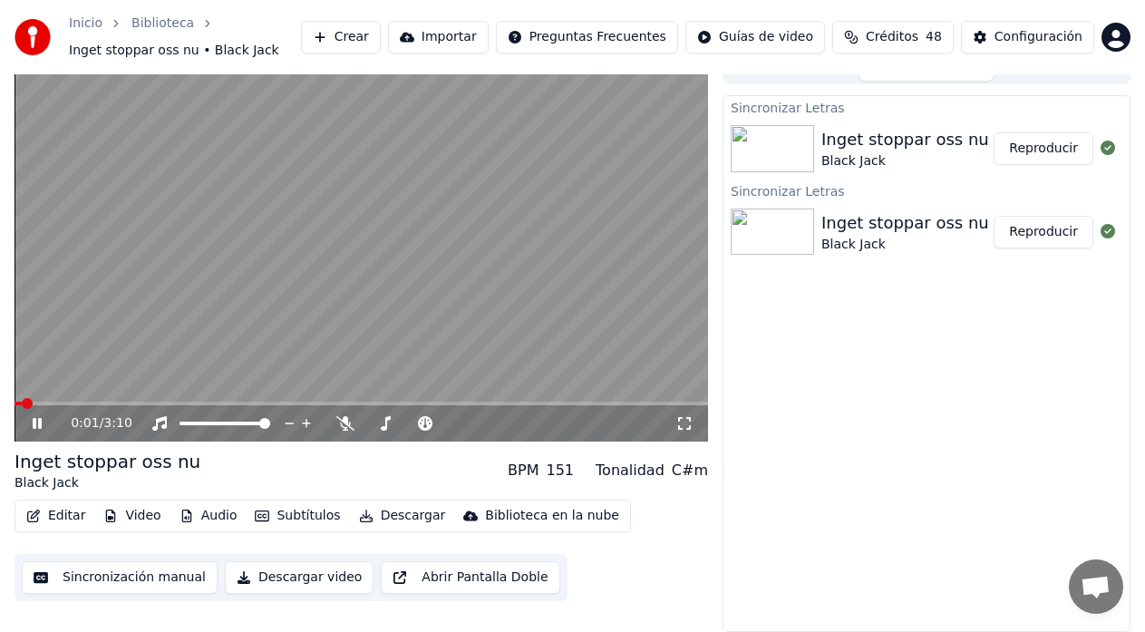
click at [606, 415] on div "0:01 / 3:10" at bounding box center [373, 423] width 604 height 18
click at [625, 411] on div "0:02 / 3:10" at bounding box center [360, 423] width 693 height 36
click at [627, 400] on video at bounding box center [360, 247] width 693 height 390
click at [624, 411] on div "0:03 / 3:10" at bounding box center [360, 423] width 693 height 36
click at [627, 411] on div "0:03 / 3:10" at bounding box center [360, 423] width 693 height 36
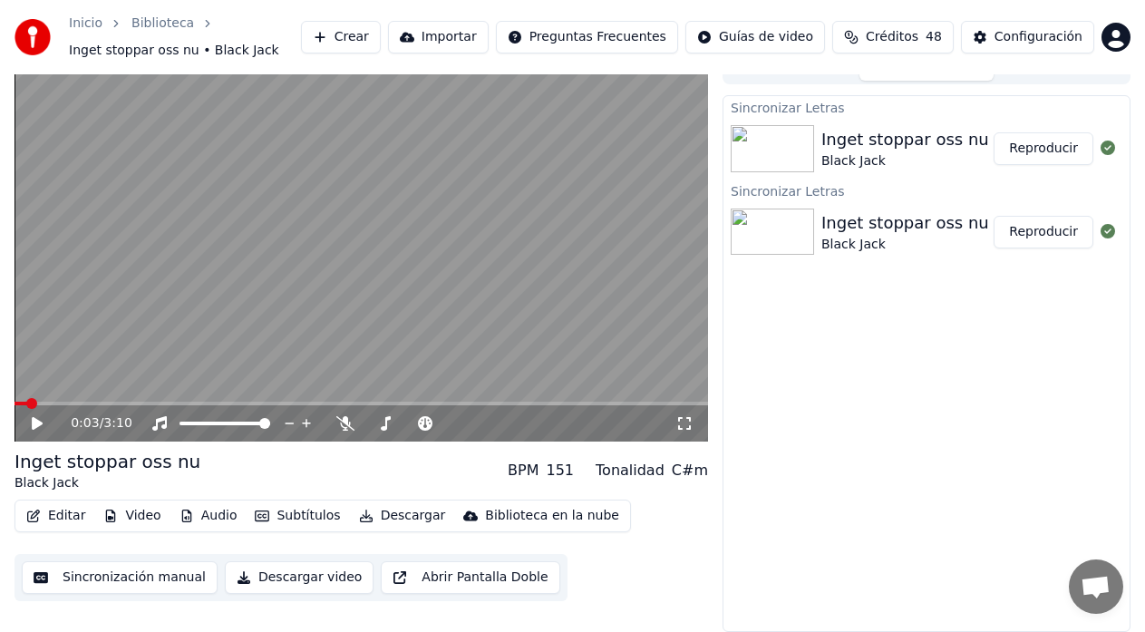
click at [619, 415] on div "0:03 / 3:10" at bounding box center [360, 423] width 693 height 36
click at [618, 419] on div "0:03 / 3:10" at bounding box center [373, 423] width 604 height 18
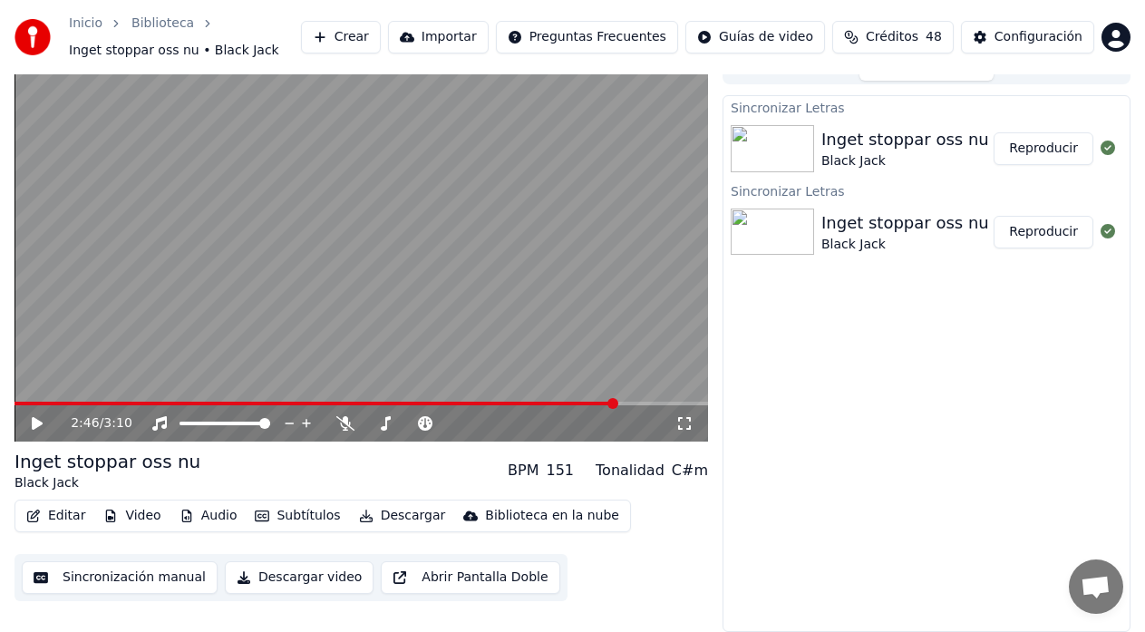
click at [618, 404] on span at bounding box center [360, 403] width 693 height 4
click at [647, 402] on span at bounding box center [360, 403] width 693 height 4
click at [657, 403] on span at bounding box center [360, 403] width 693 height 4
click at [662, 408] on div "2:57 / 3:10" at bounding box center [360, 423] width 693 height 36
click at [639, 379] on video at bounding box center [360, 247] width 693 height 390
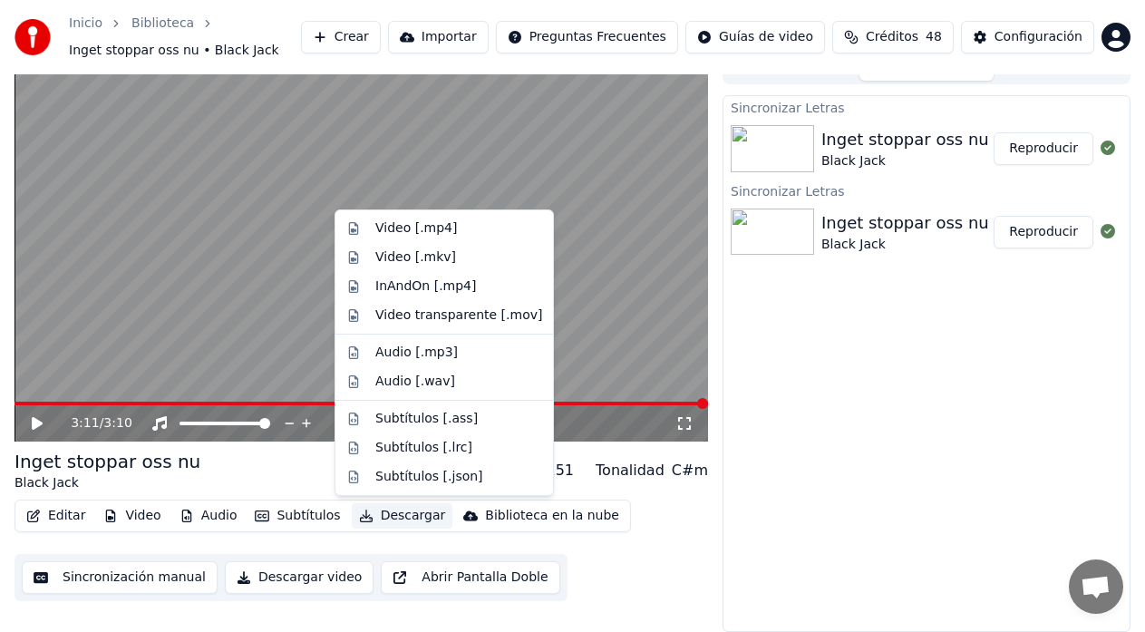
click at [374, 517] on button "Descargar" at bounding box center [402, 515] width 101 height 25
click at [365, 226] on div "Video [.mp4]" at bounding box center [444, 228] width 210 height 29
